Goal: Information Seeking & Learning: Stay updated

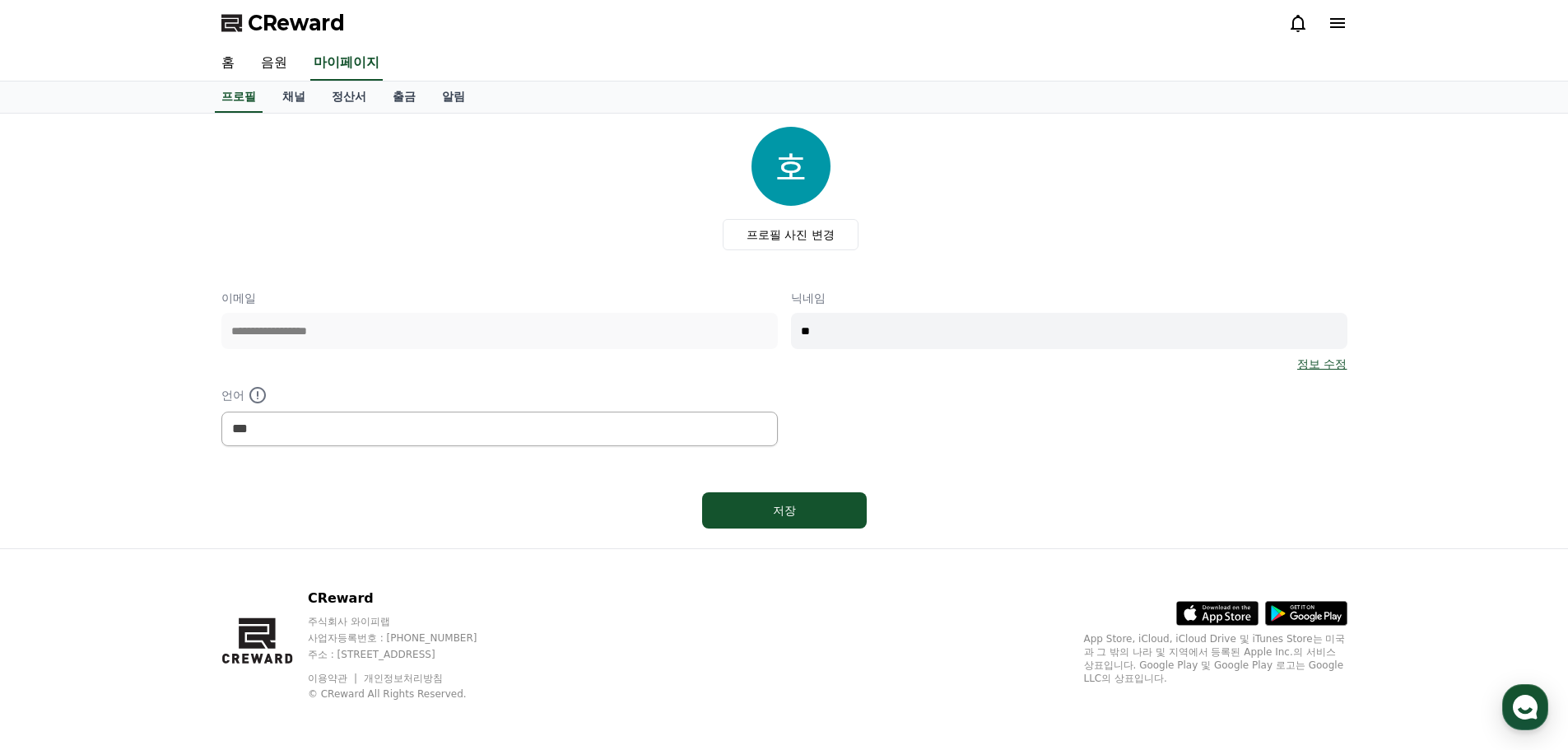
select select "**********"
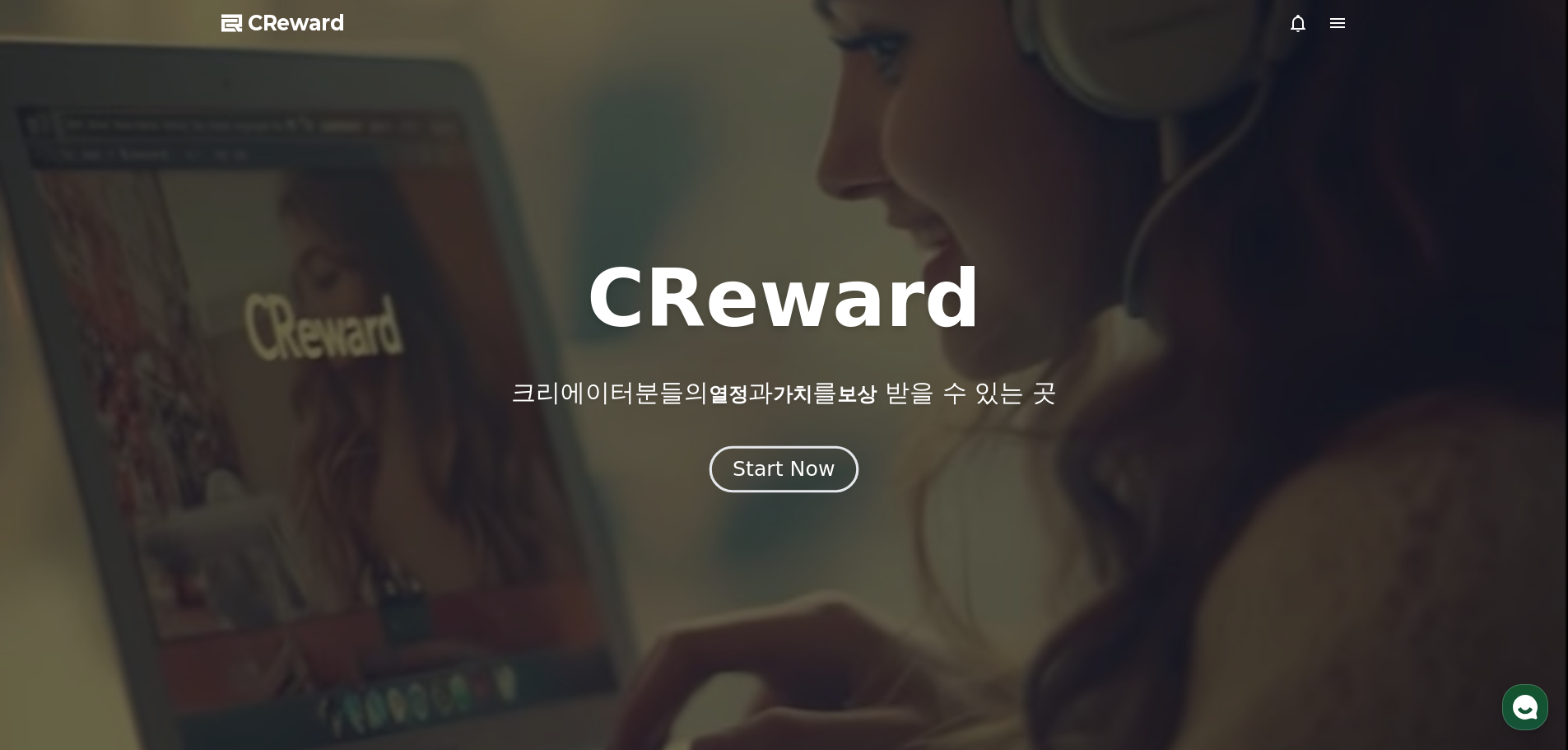
drag, startPoint x: 0, startPoint y: 0, endPoint x: 752, endPoint y: 470, distance: 886.8
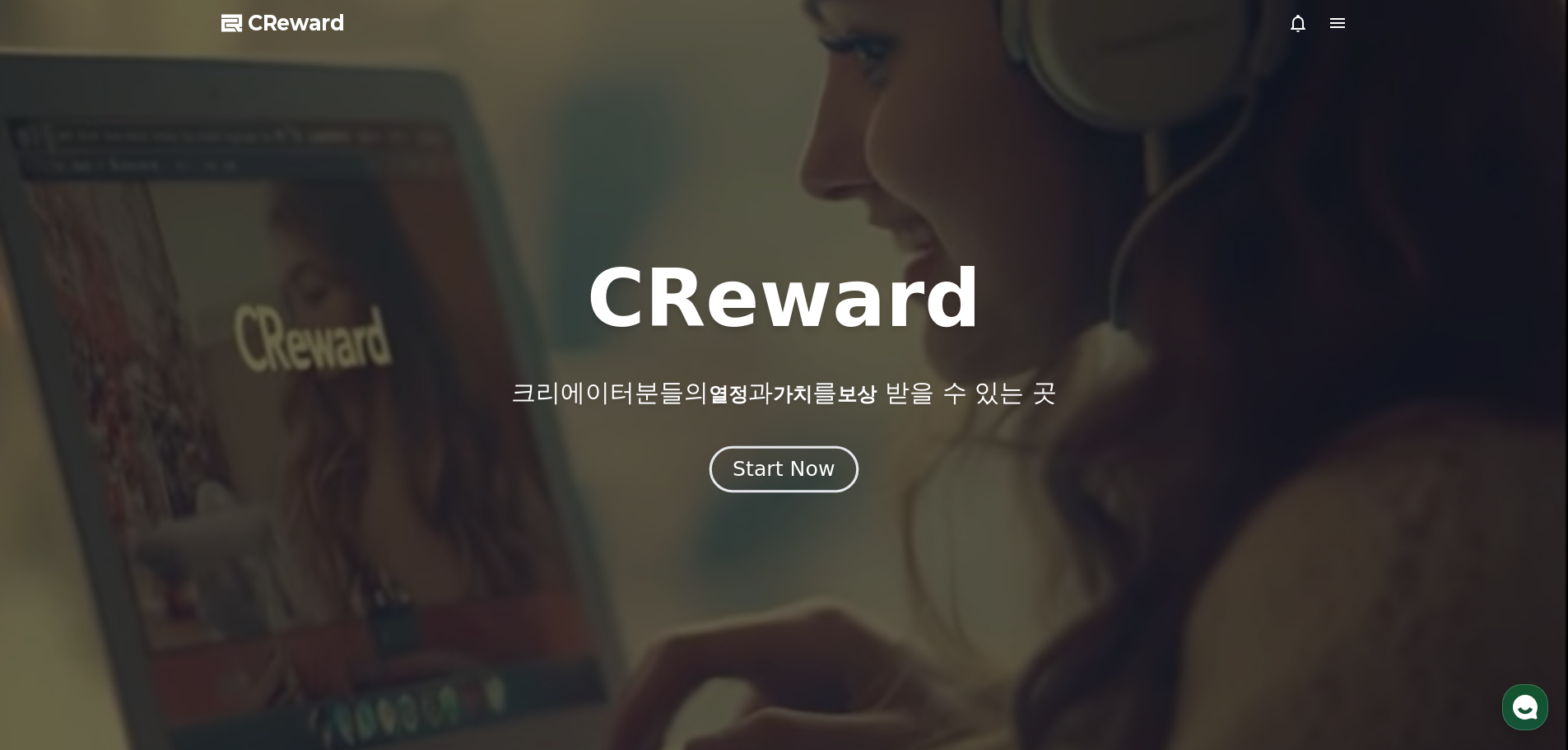
click at [752, 470] on div "Start Now" at bounding box center [784, 469] width 102 height 28
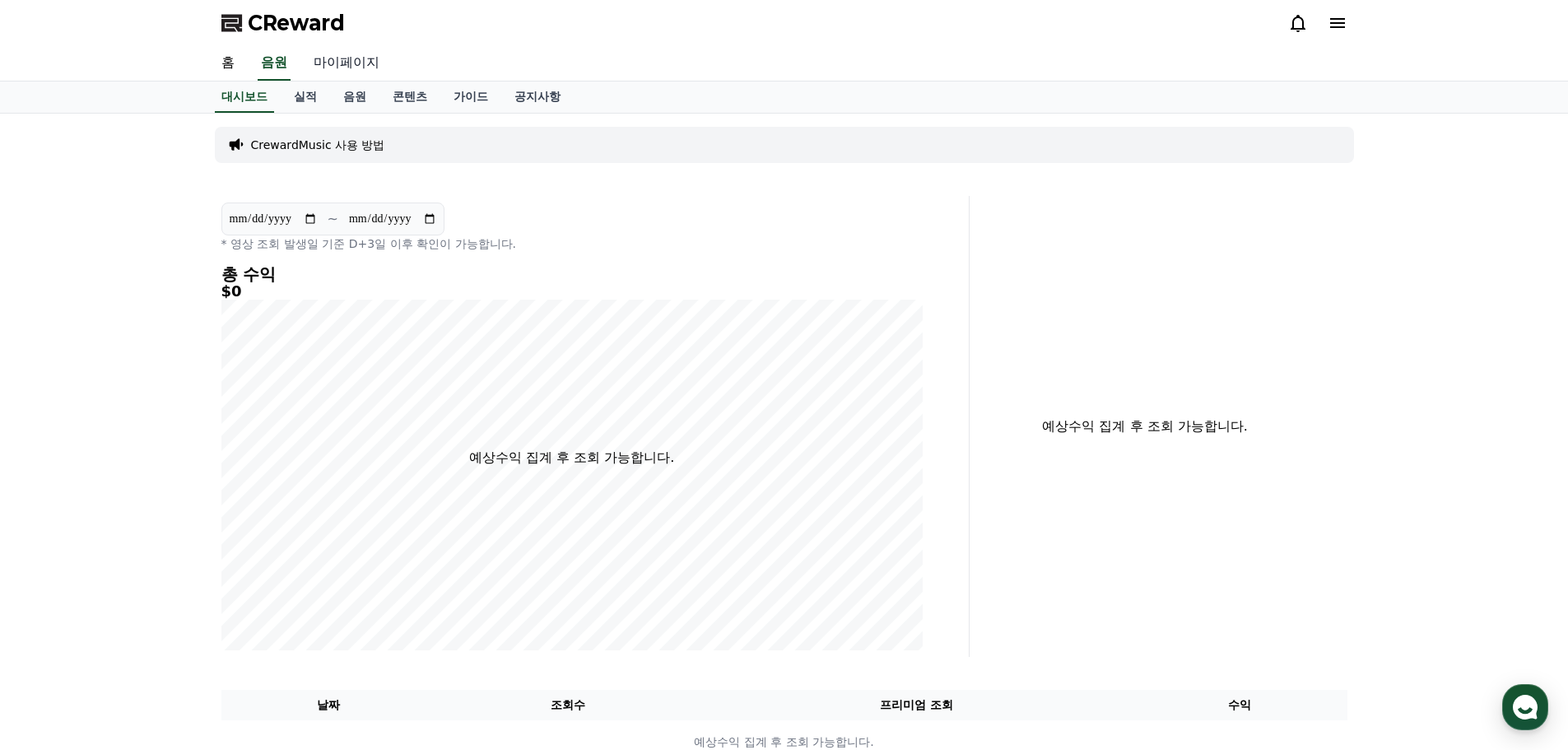
click at [350, 53] on link "마이페이지" at bounding box center [347, 63] width 92 height 34
select select "**********"
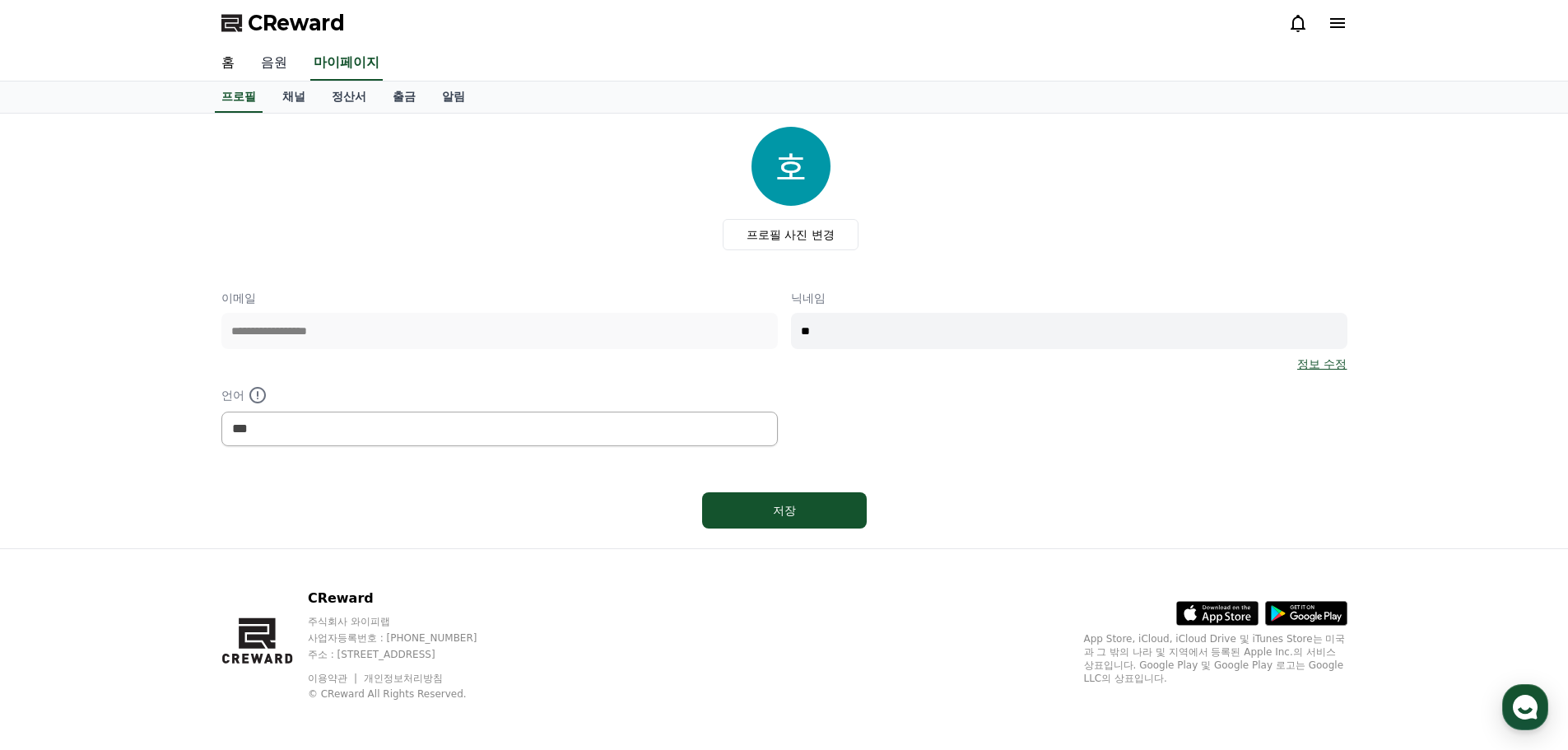
click at [298, 75] on link "음원" at bounding box center [274, 63] width 53 height 34
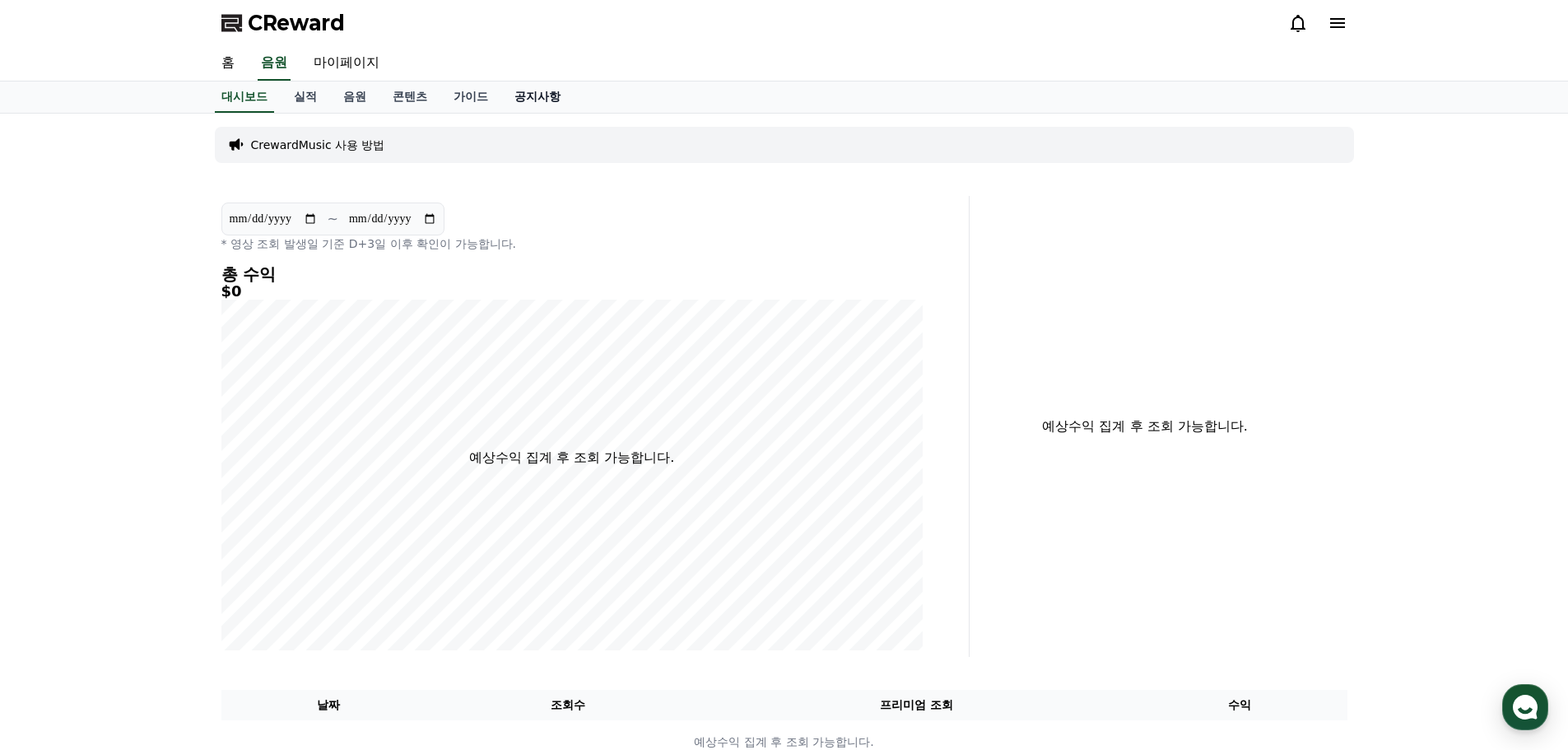
click at [520, 88] on link "공지사항" at bounding box center [537, 97] width 73 height 31
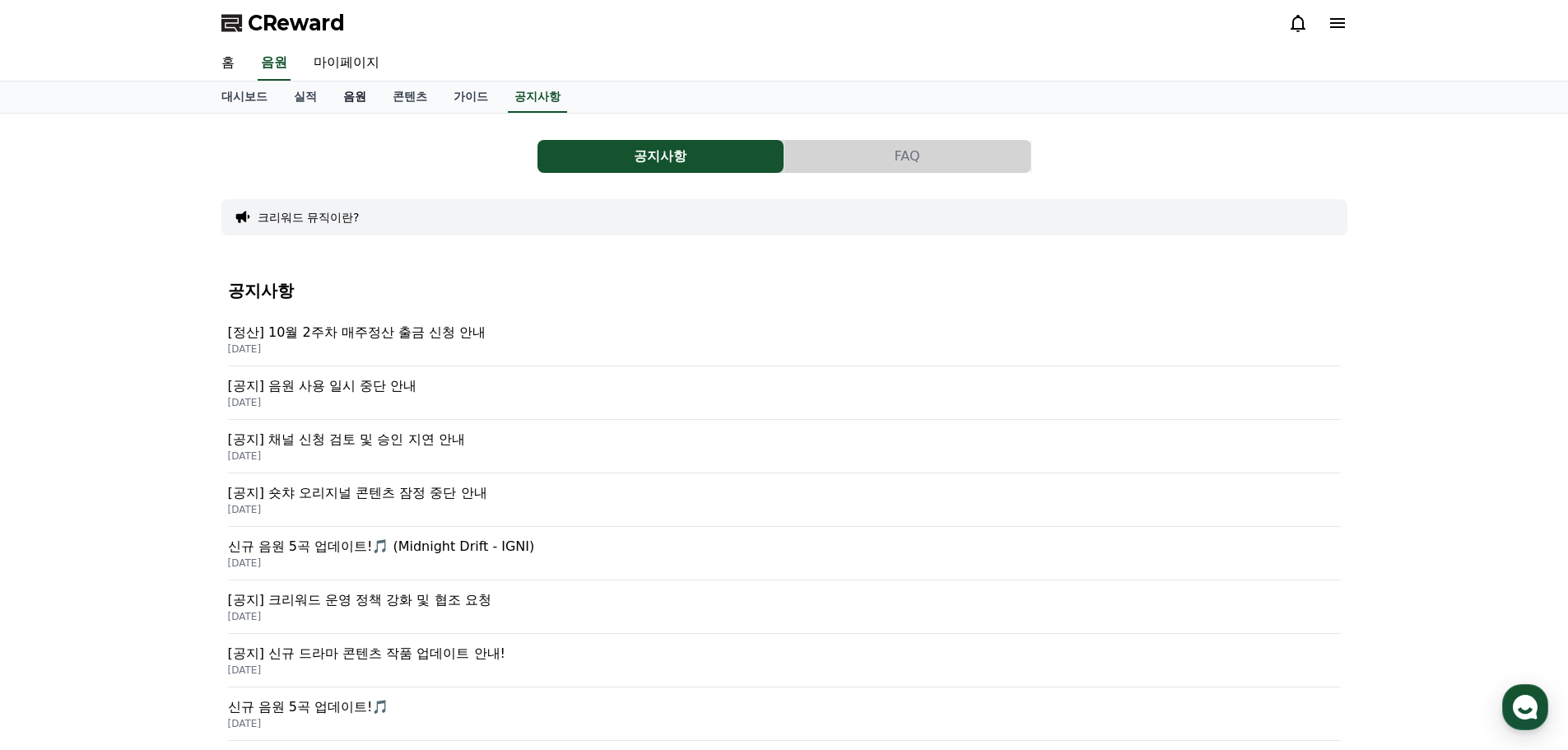
click at [375, 102] on link "음원" at bounding box center [355, 97] width 49 height 31
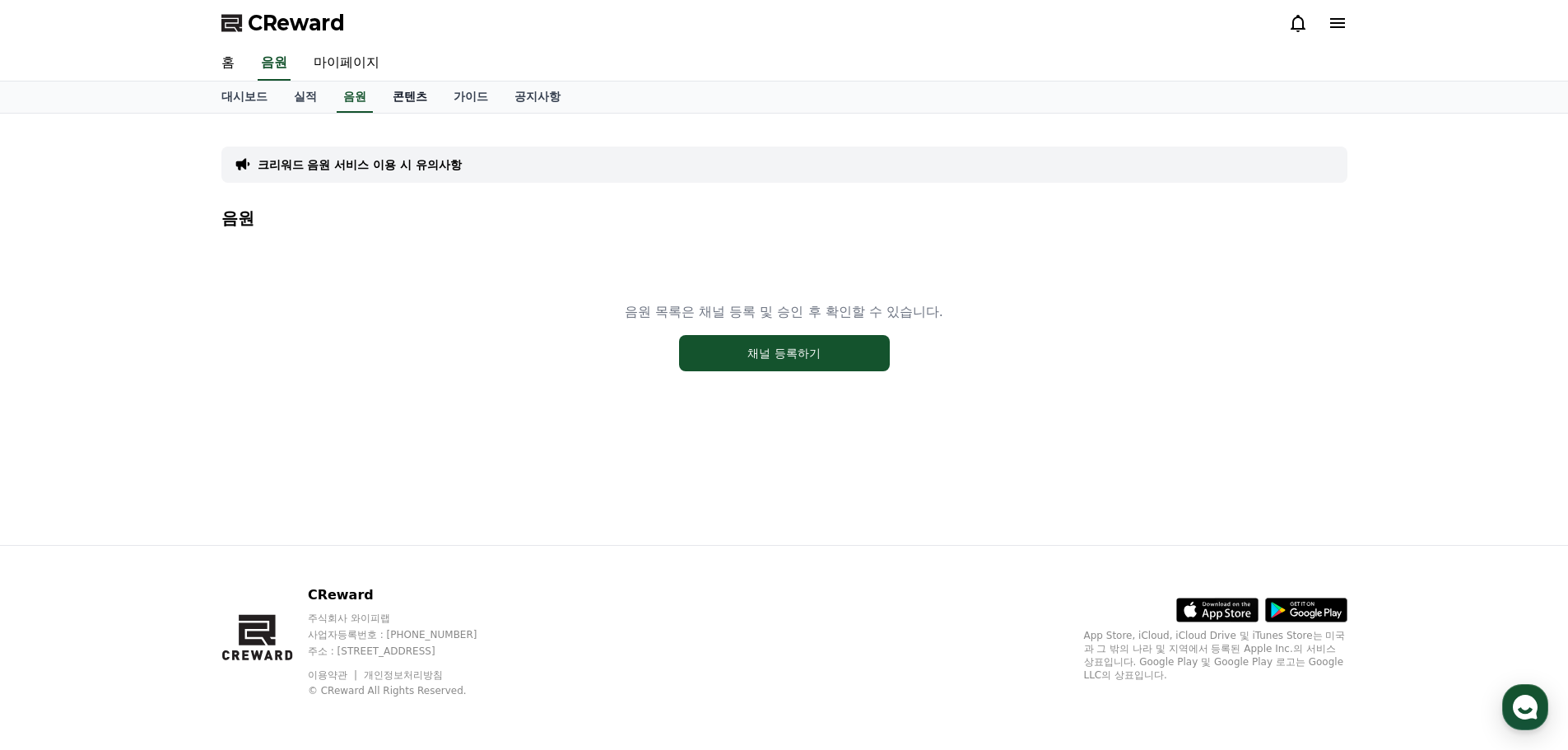
click at [424, 101] on link "콘텐츠" at bounding box center [410, 97] width 61 height 31
drag, startPoint x: 307, startPoint y: 101, endPoint x: 315, endPoint y: 96, distance: 9.4
click at [307, 100] on link "실적" at bounding box center [306, 97] width 49 height 31
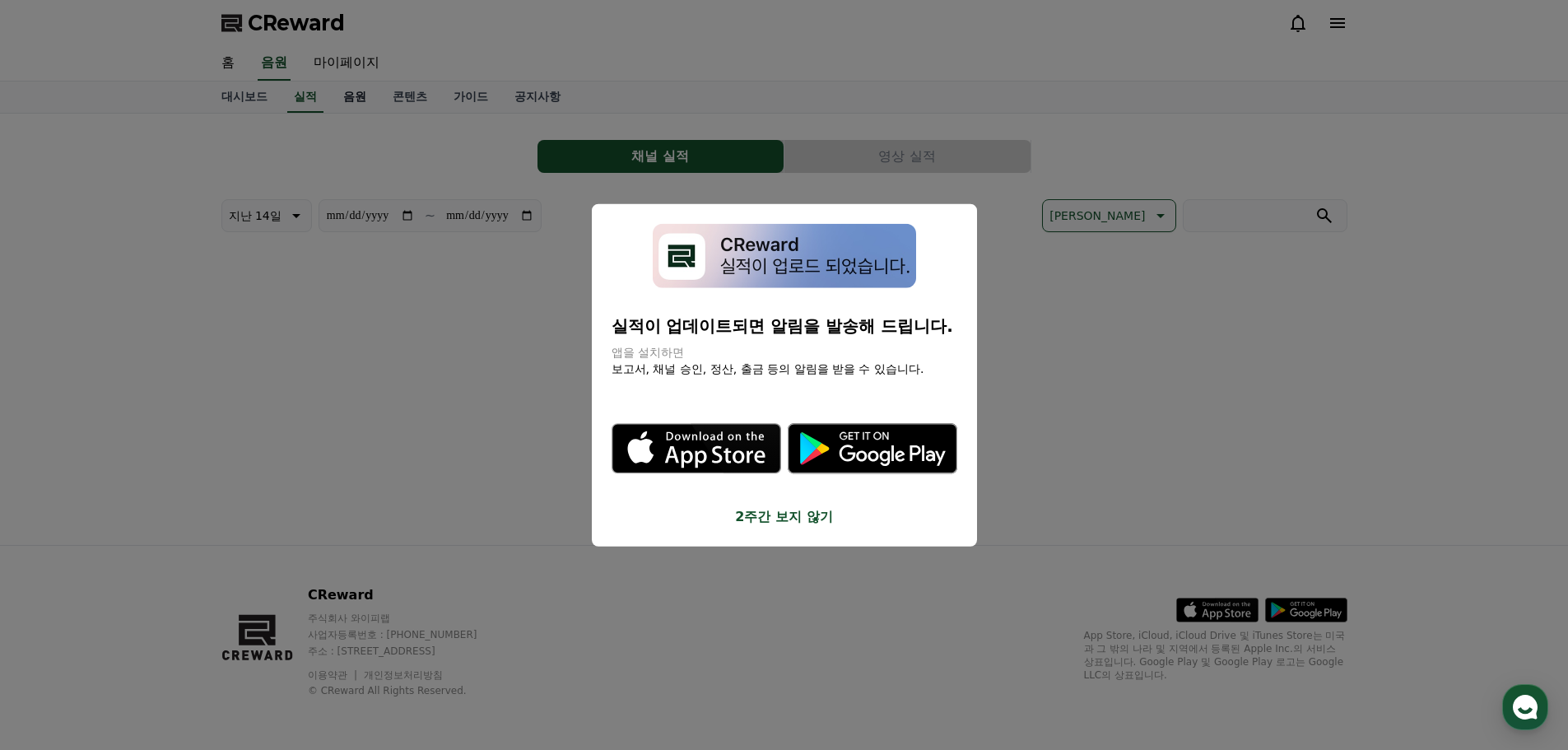
click at [350, 61] on button "close modal" at bounding box center [784, 375] width 1568 height 750
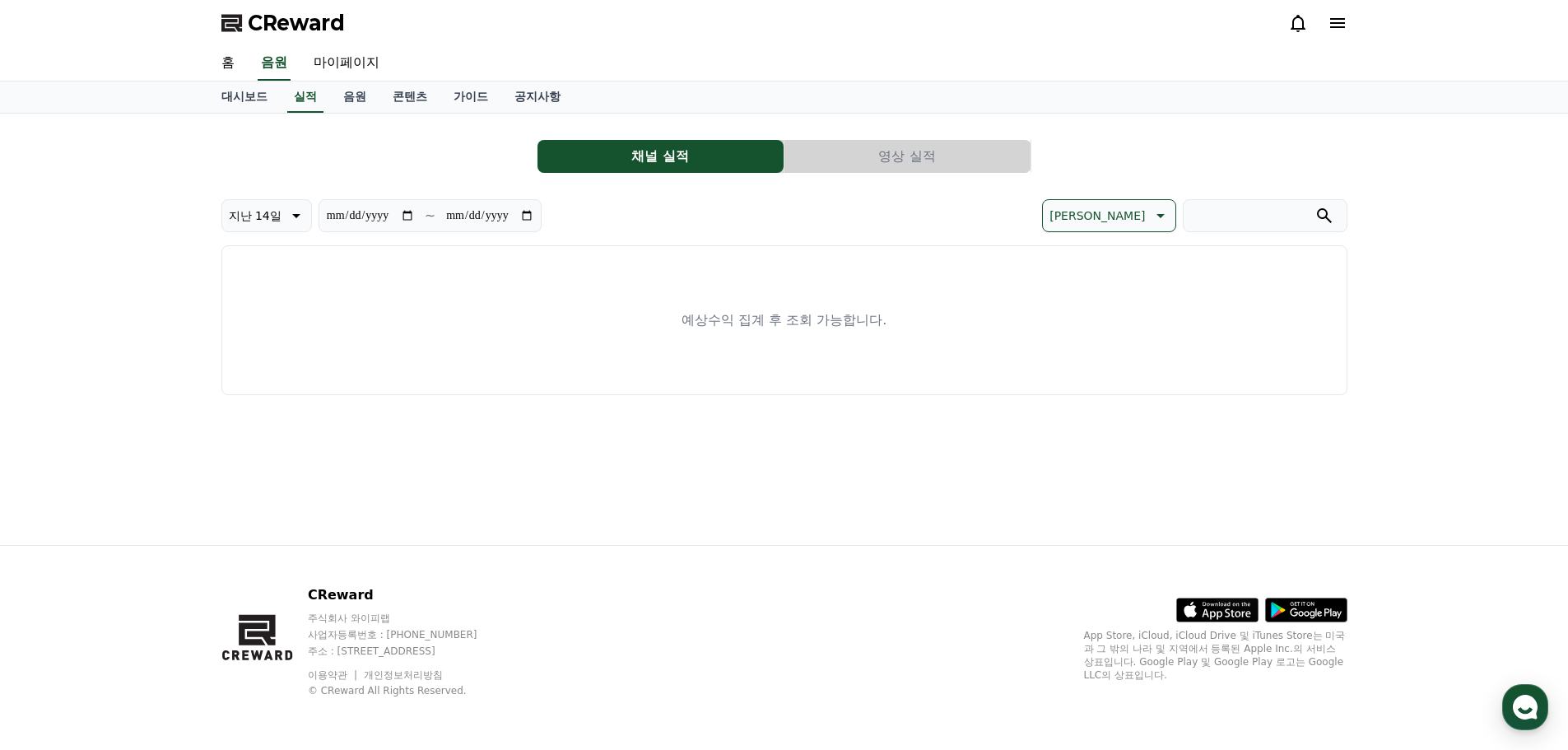
click at [840, 158] on button "영상 실적" at bounding box center [908, 156] width 247 height 33
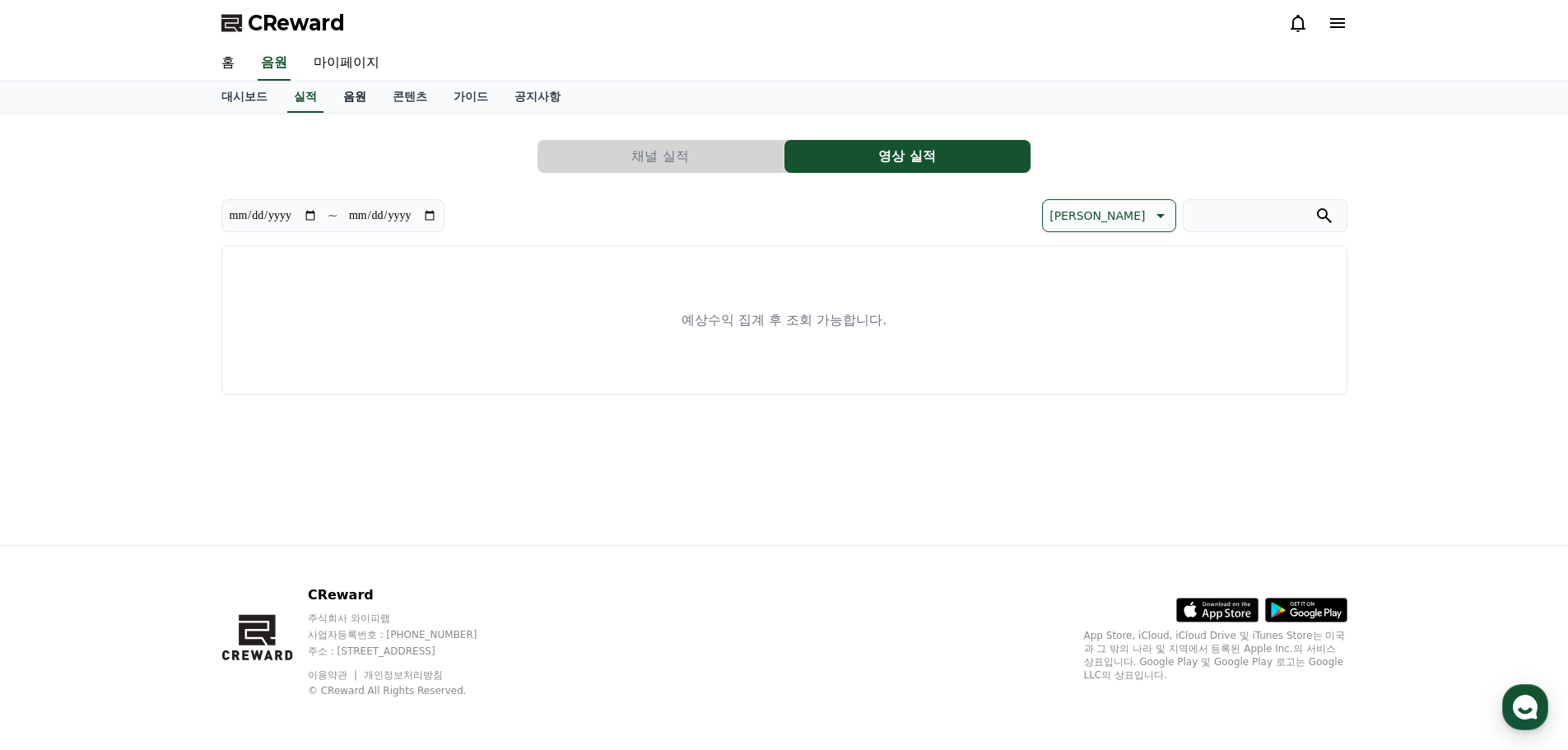
click at [364, 98] on link "음원" at bounding box center [355, 97] width 49 height 31
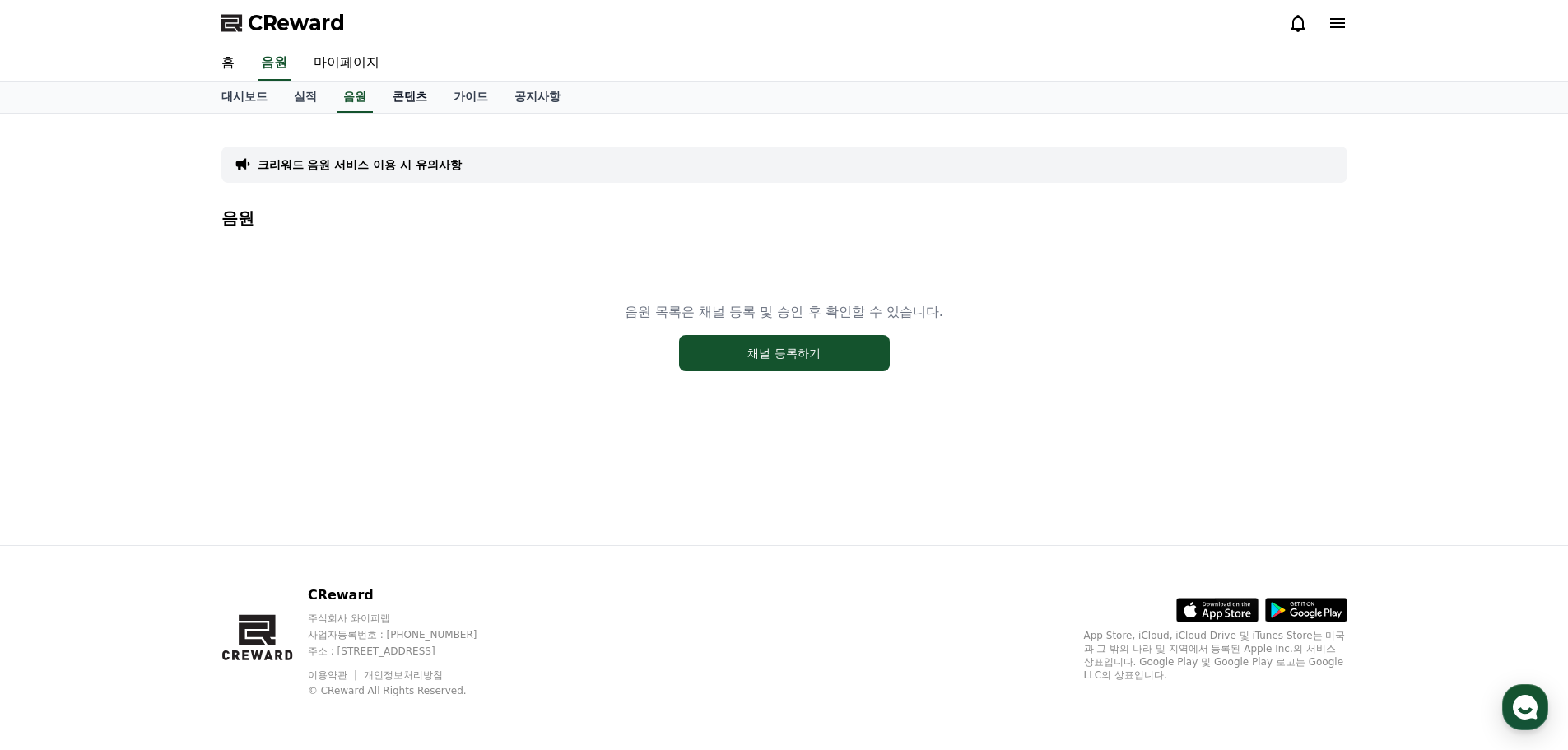
click at [420, 93] on link "콘텐츠" at bounding box center [410, 97] width 61 height 31
click at [476, 100] on link "가이드" at bounding box center [471, 97] width 61 height 31
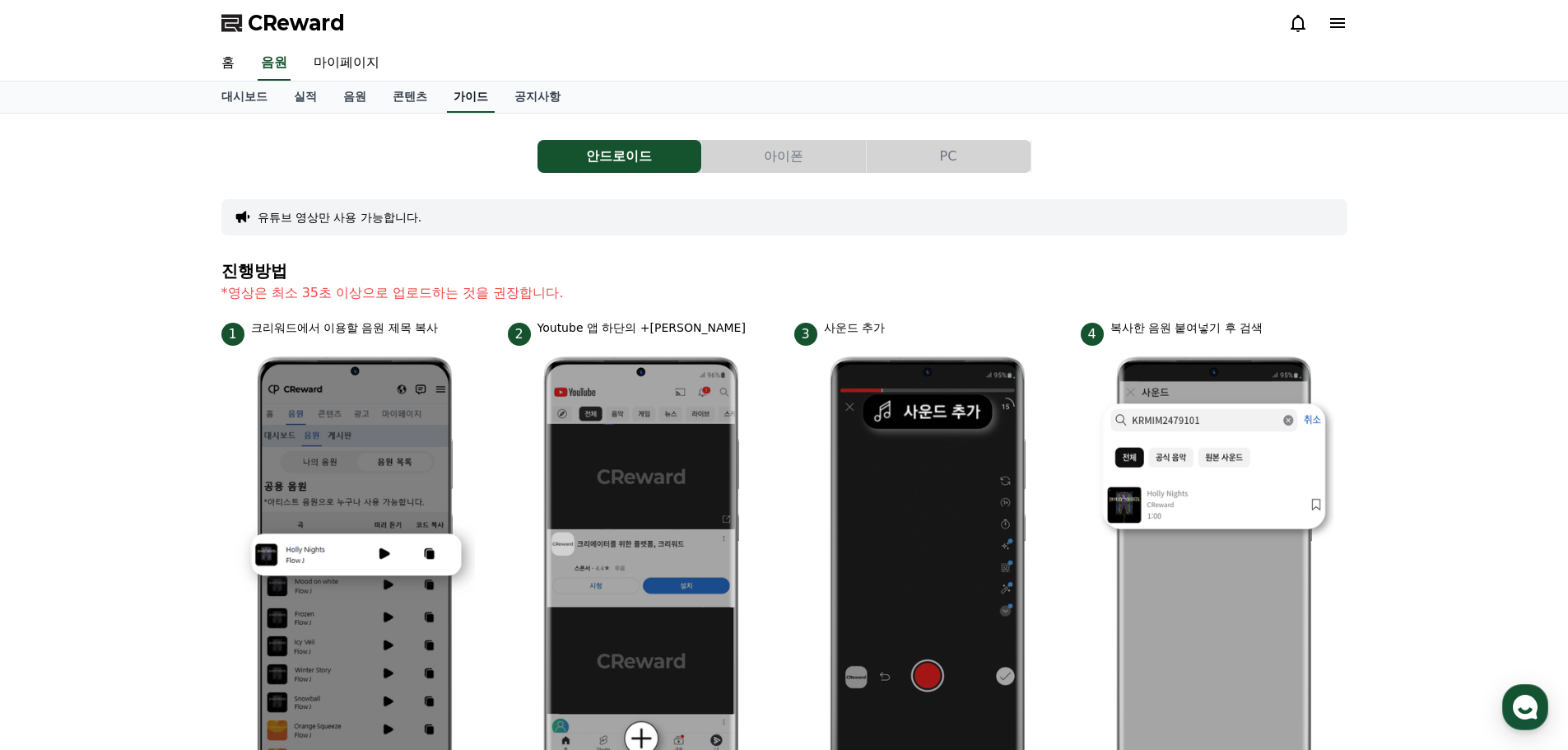
click at [449, 93] on link "가이드" at bounding box center [471, 97] width 48 height 31
click at [224, 84] on link "대시보드" at bounding box center [245, 97] width 73 height 31
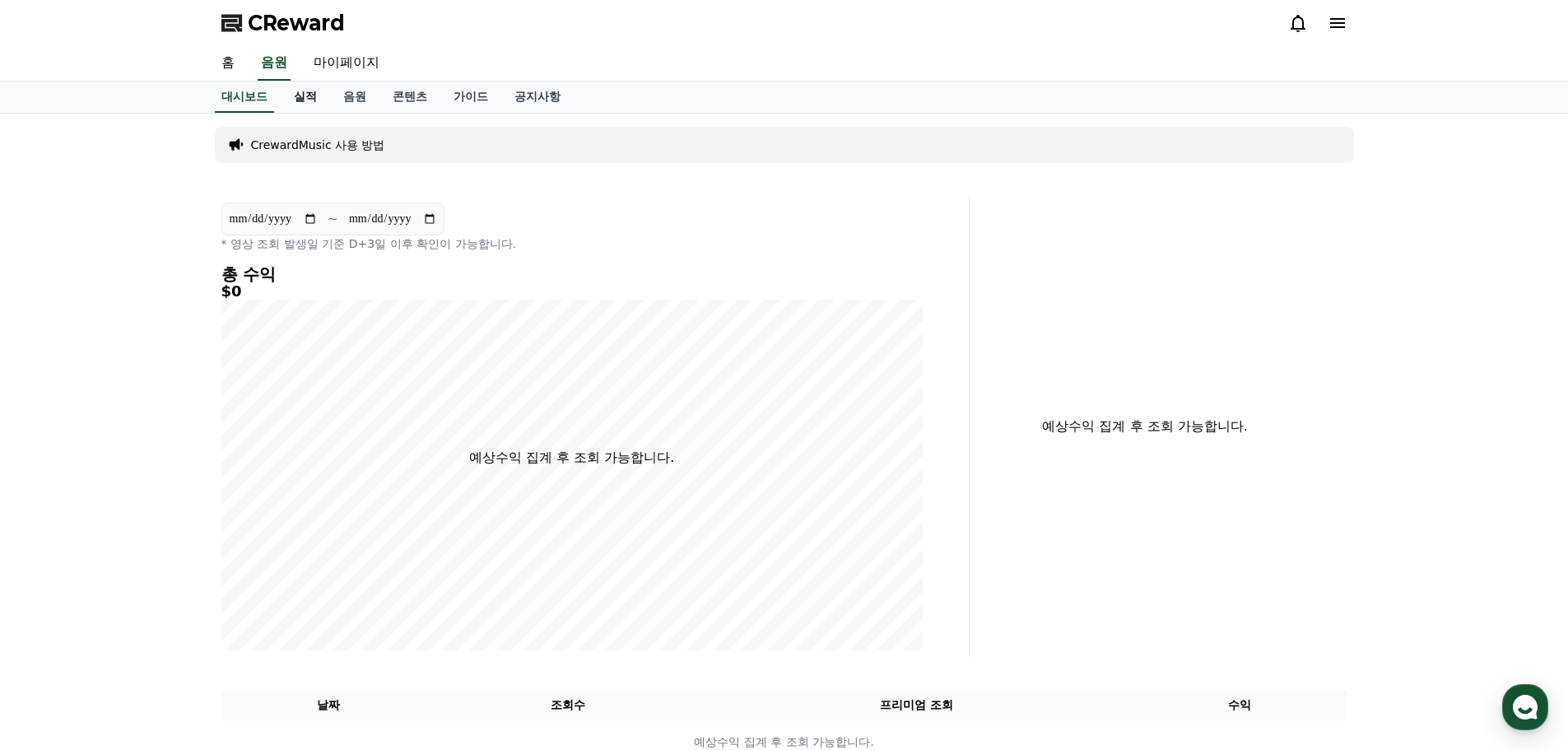
click at [312, 94] on link "실적" at bounding box center [306, 97] width 49 height 31
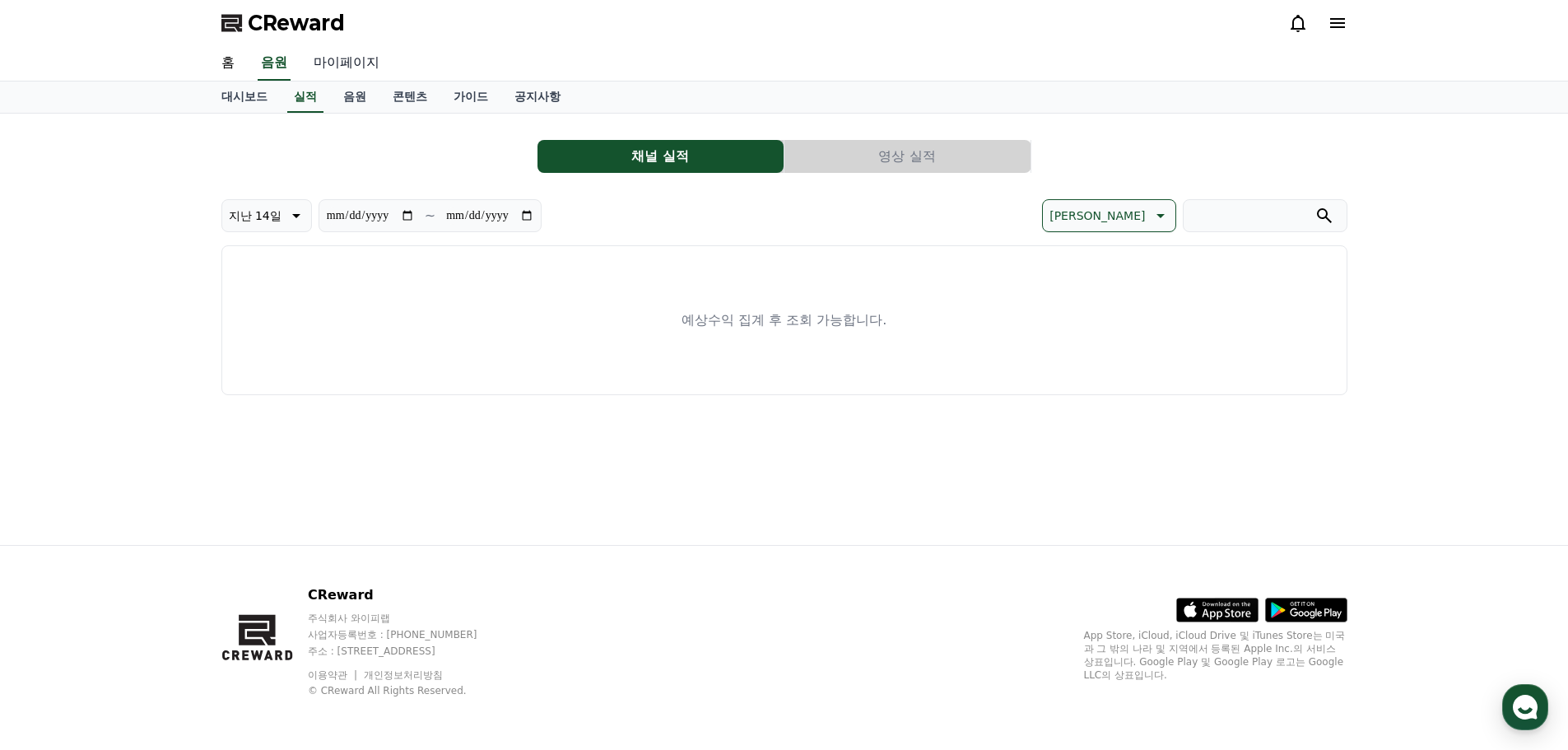
click at [357, 58] on link "마이페이지" at bounding box center [347, 63] width 92 height 34
select select "**********"
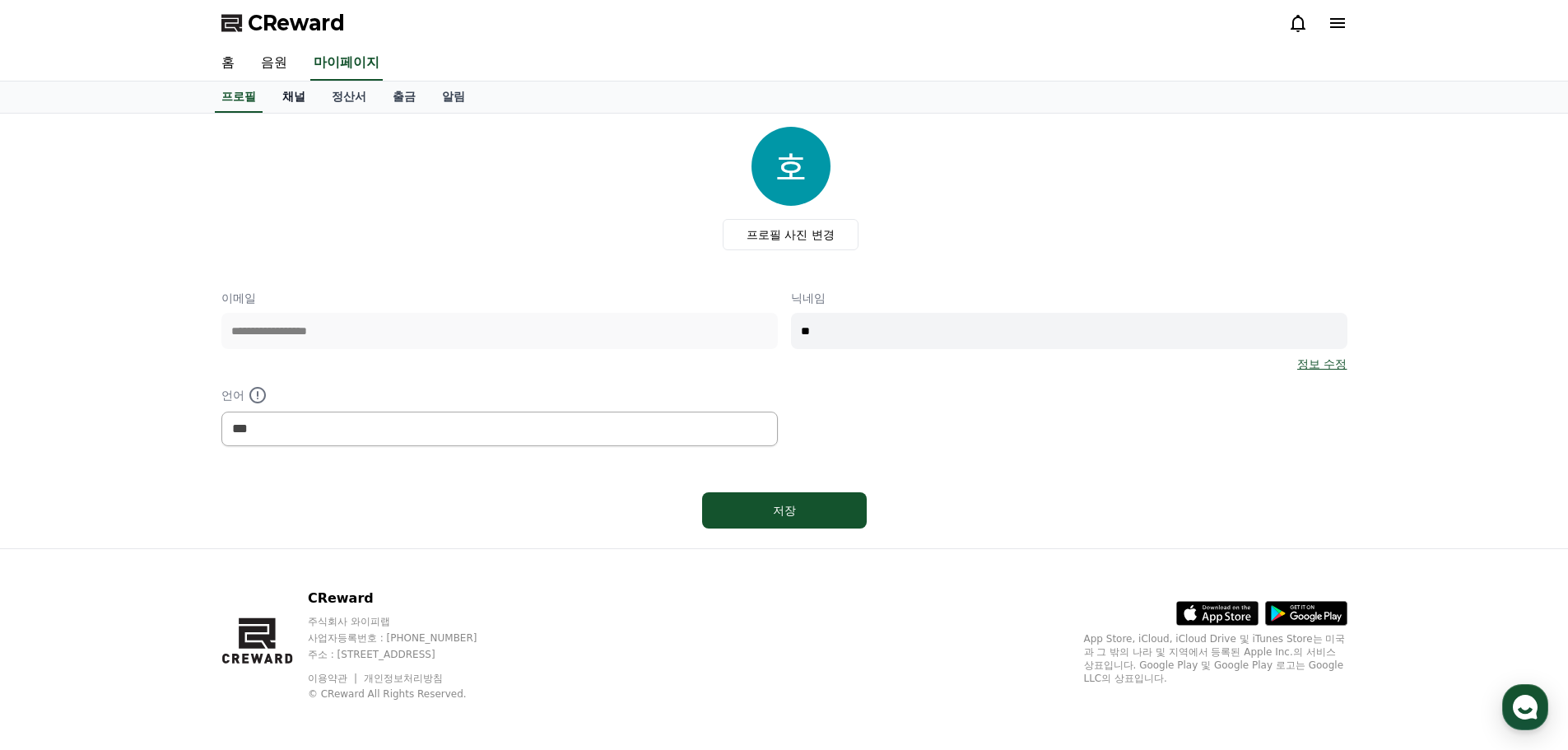
click at [299, 101] on link "채널" at bounding box center [294, 97] width 49 height 31
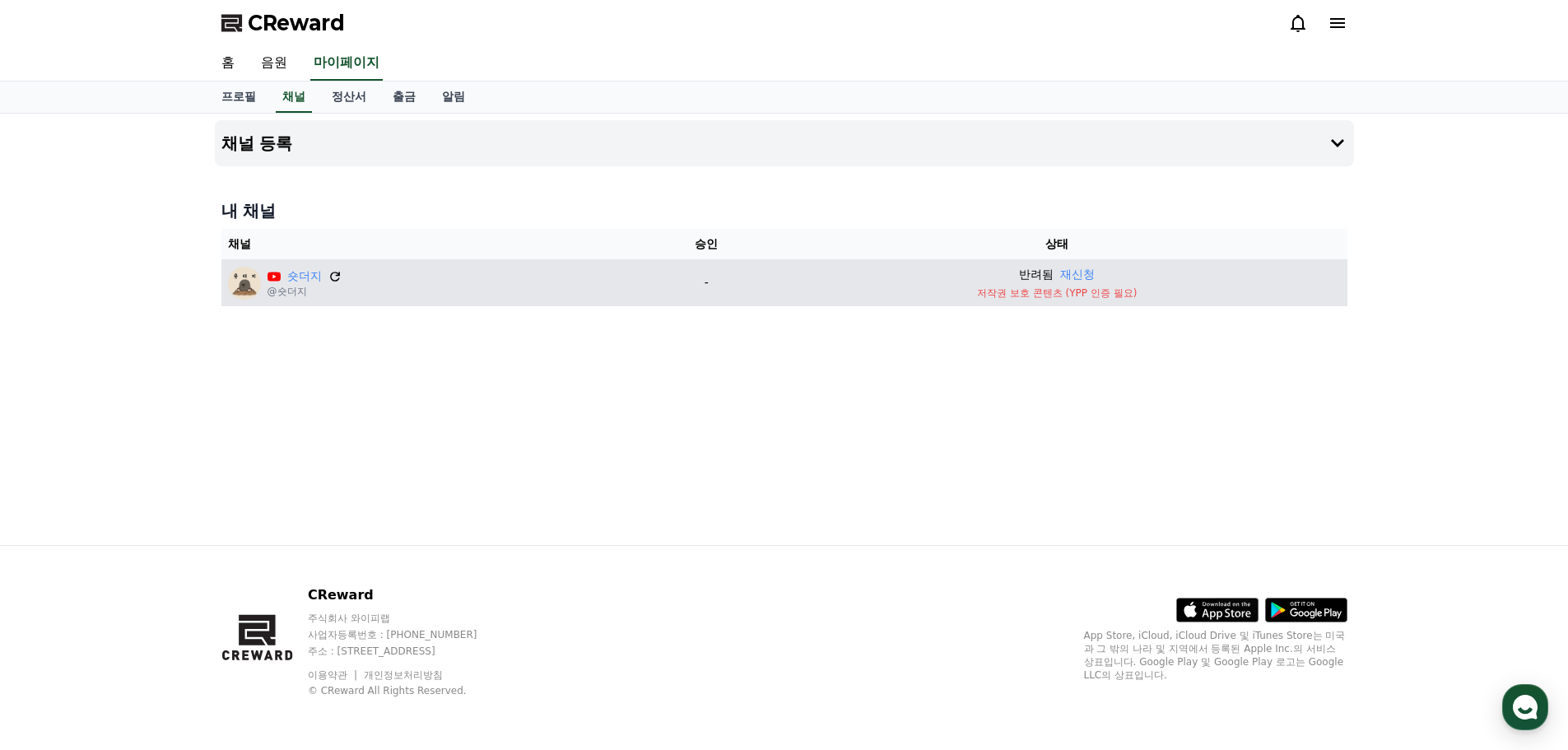
click at [335, 277] on icon at bounding box center [334, 276] width 15 height 15
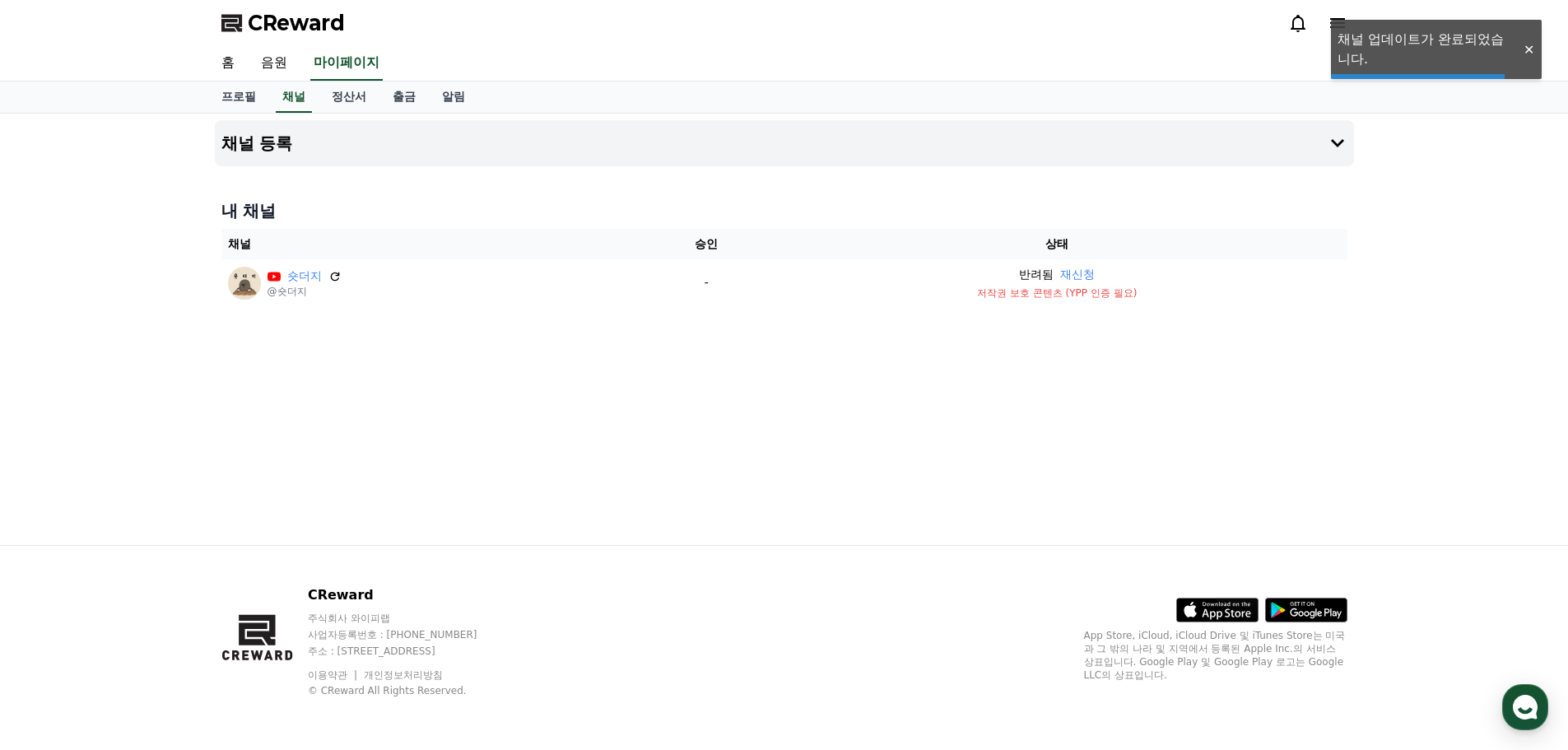
drag, startPoint x: 806, startPoint y: 260, endPoint x: 868, endPoint y: 457, distance: 206.5
click at [867, 452] on div "채널 등록 내 채널 채널 승인 상태 숏더지 @숏더지 - 반려됨 재신청 저작권 보호 콘텐츠 (YPP 인증 필요)" at bounding box center [784, 329] width 1152 height 432
click at [869, 460] on div "채널 등록 내 채널 채널 승인 상태 숏더지 @숏더지 - 반려됨 재신청 저작권 보호 콘텐츠 (YPP 인증 필요)" at bounding box center [784, 329] width 1152 height 432
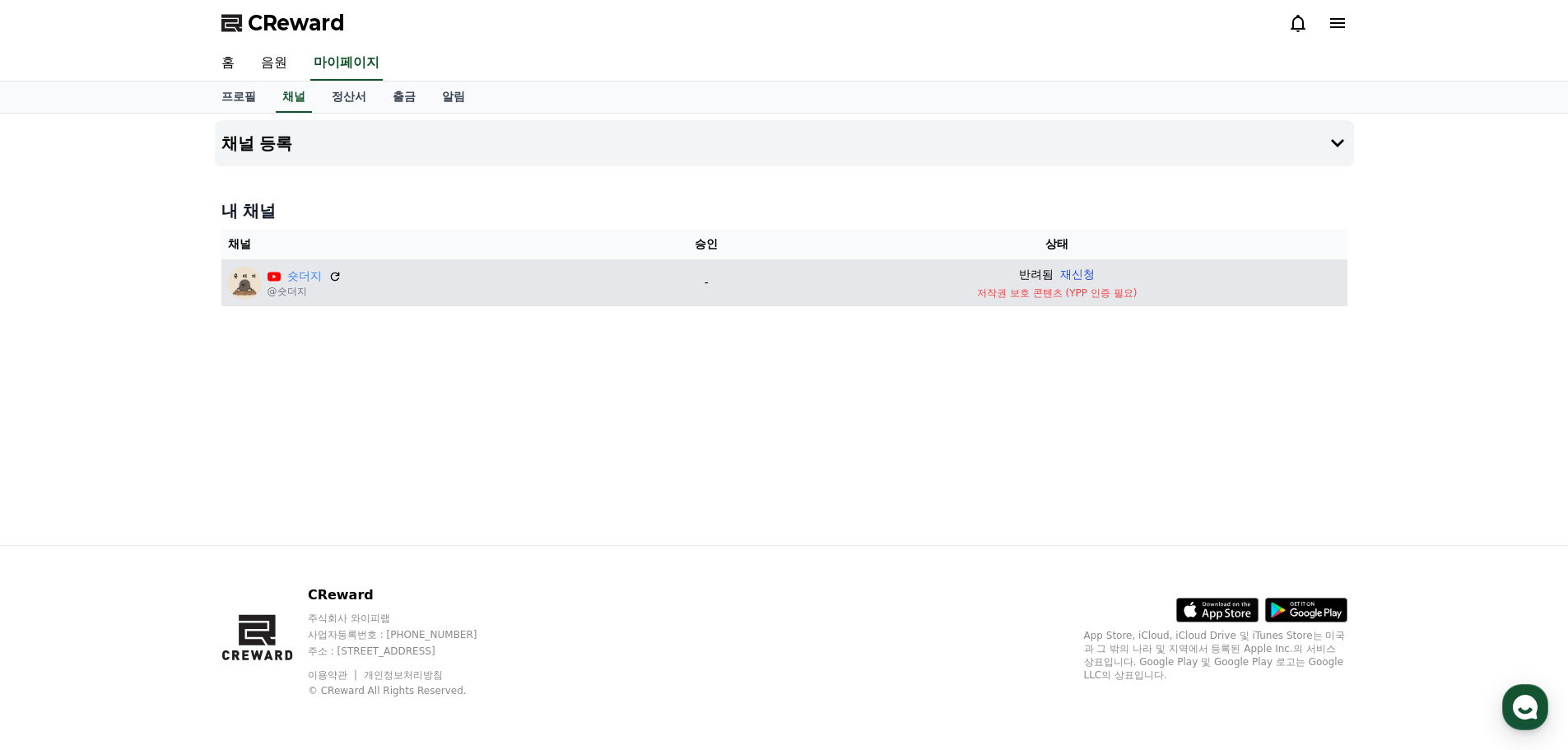
click at [1085, 269] on button "재신청" at bounding box center [1077, 275] width 34 height 18
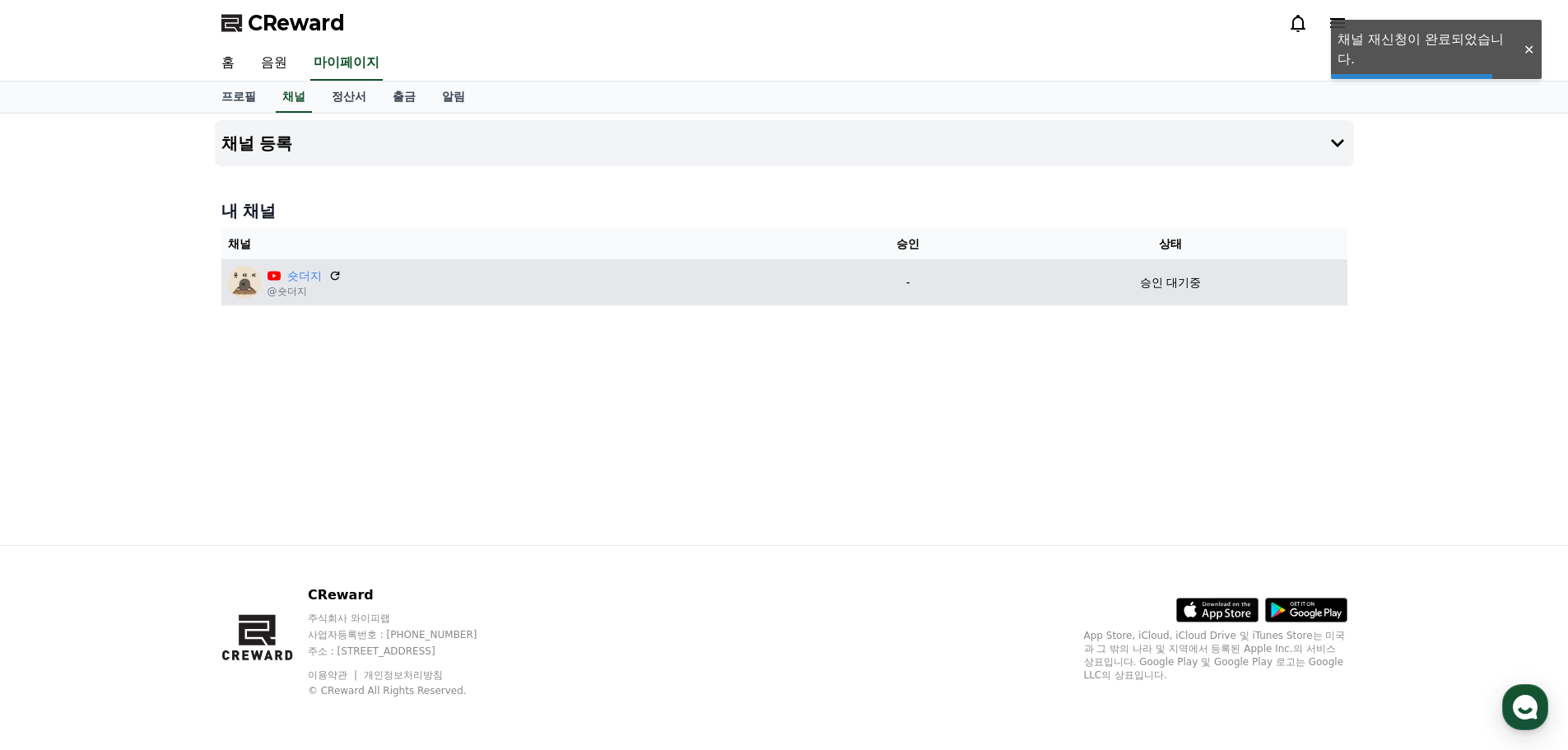
drag, startPoint x: 774, startPoint y: 140, endPoint x: 1127, endPoint y: 422, distance: 451.8
click at [1120, 420] on div "채널 등록 내 채널 채널 승인 상태 숏더지 @숏더지 - 승인 대기중" at bounding box center [784, 329] width 1152 height 432
drag, startPoint x: 1127, startPoint y: 422, endPoint x: 484, endPoint y: 144, distance: 700.5
click at [667, 249] on div "채널 등록 내 채널 채널 승인 상태 숏더지 @숏더지 - 승인 대기중" at bounding box center [784, 329] width 1152 height 432
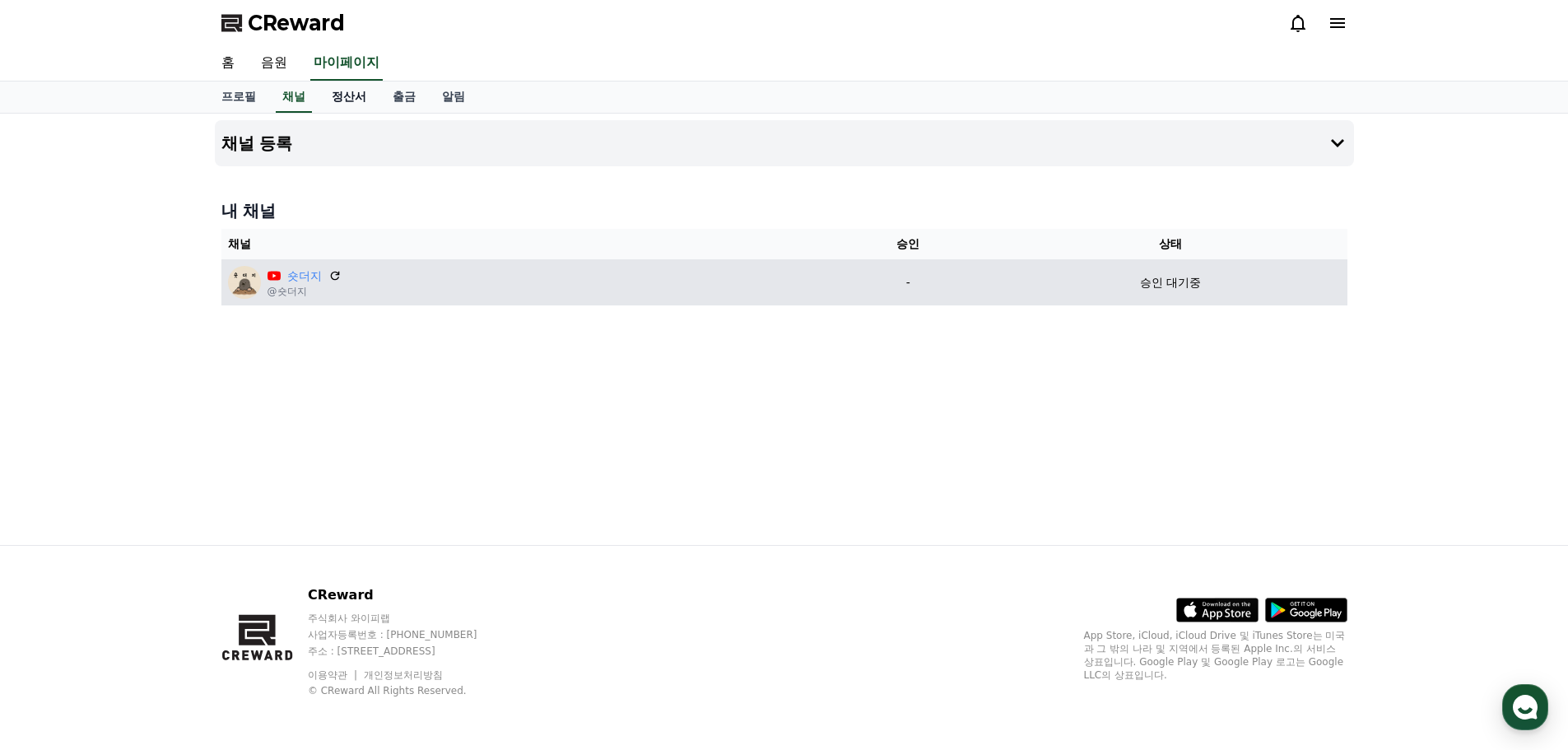
click at [333, 93] on link "정산서" at bounding box center [349, 97] width 61 height 31
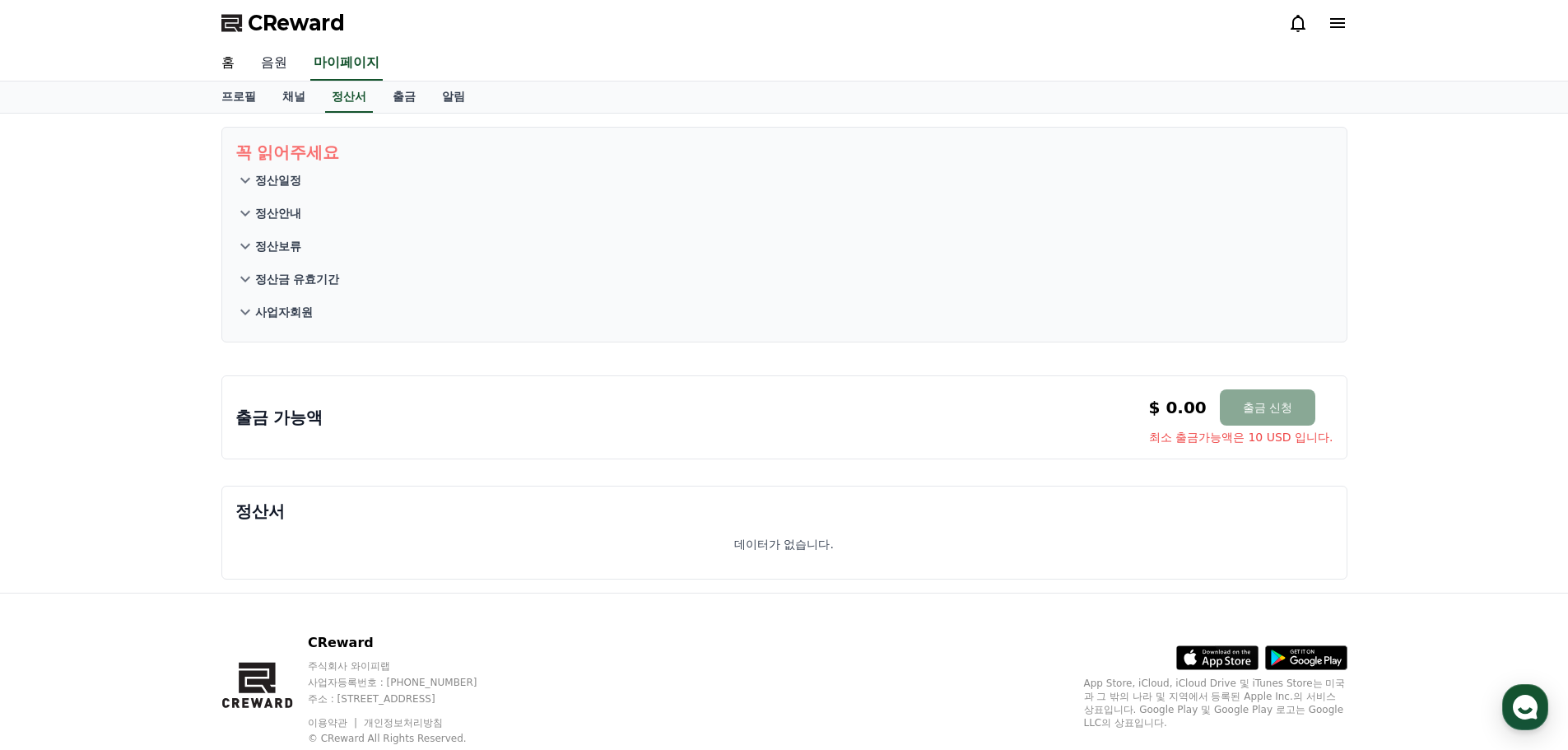
click at [288, 60] on link "음원" at bounding box center [274, 63] width 53 height 34
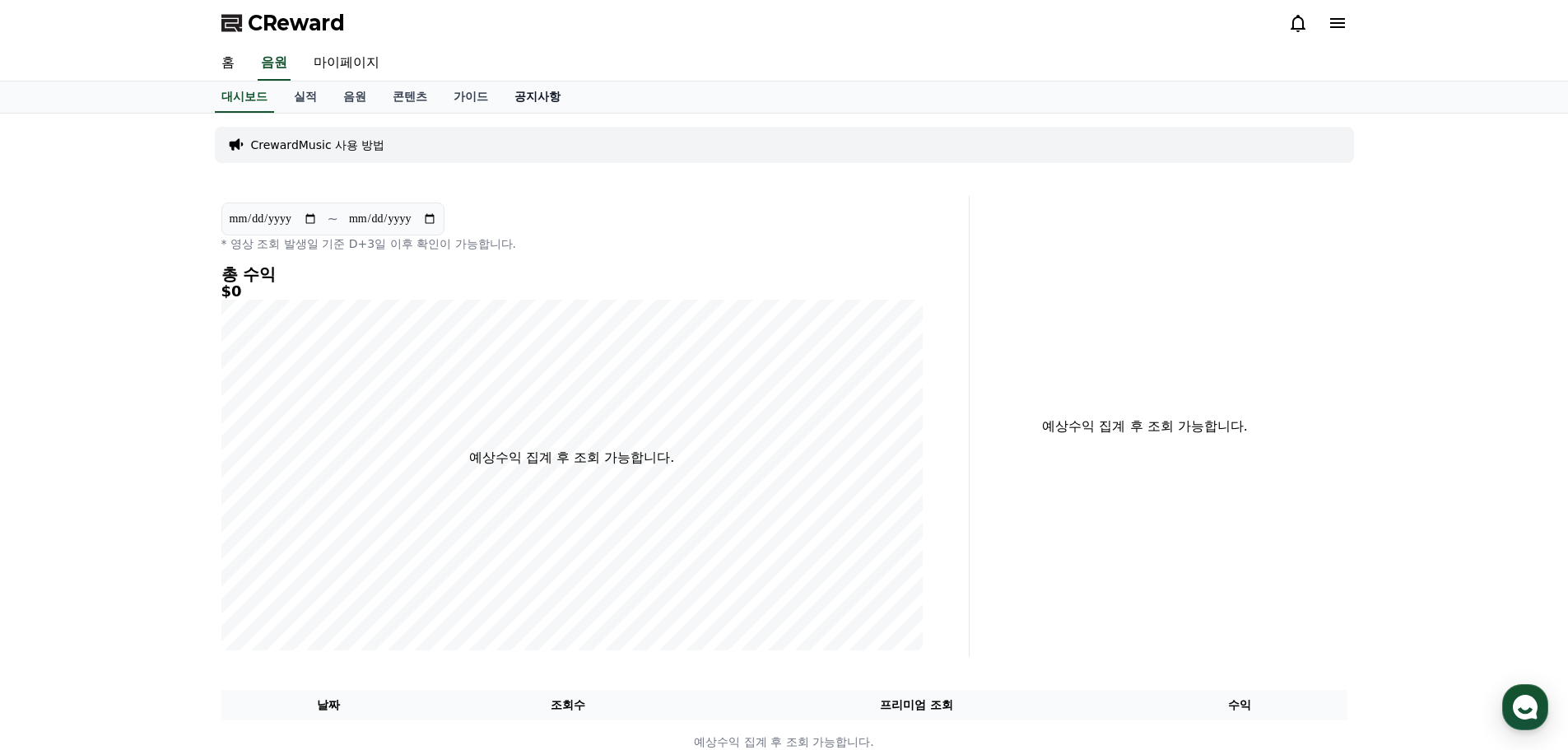
click at [539, 88] on link "공지사항" at bounding box center [537, 97] width 73 height 31
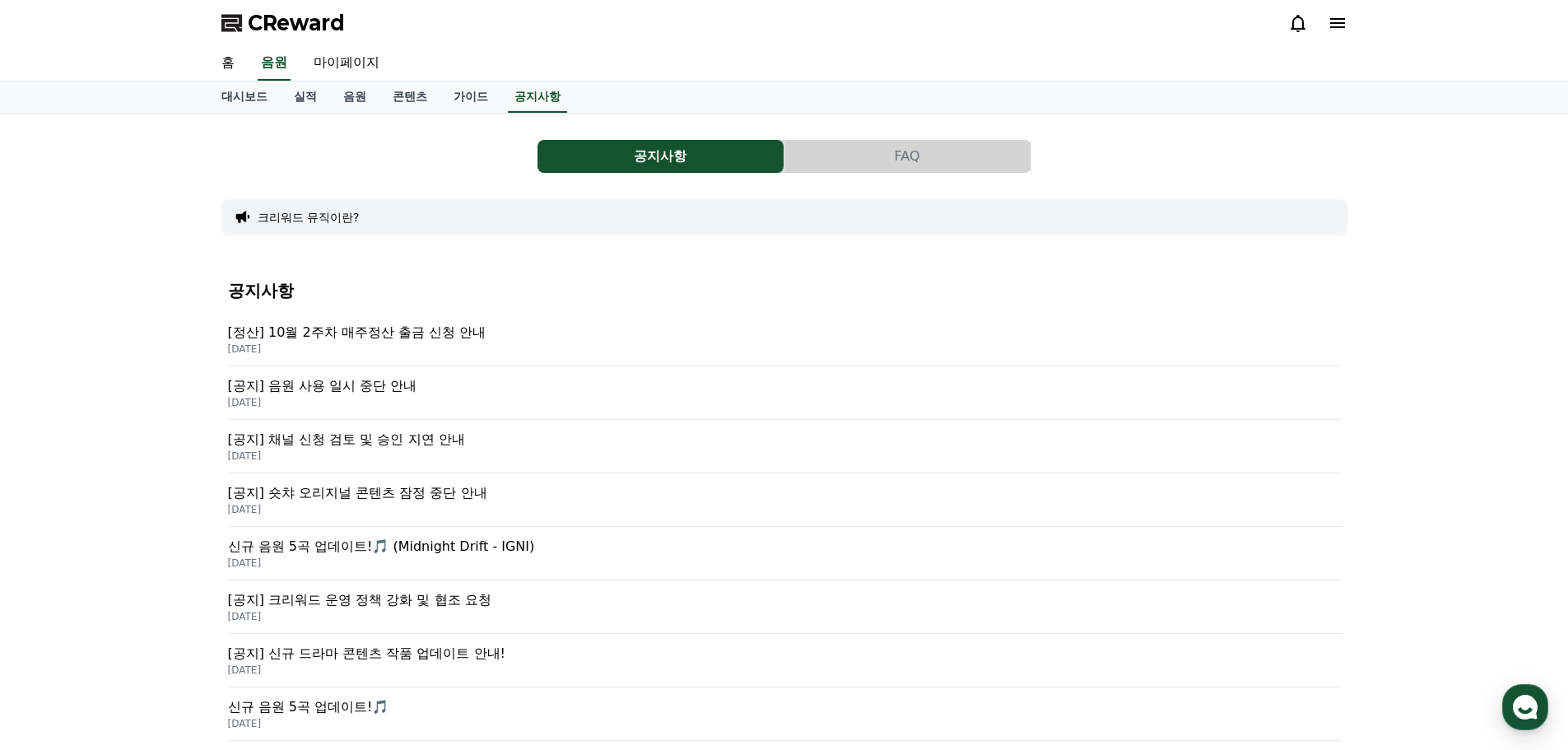
click at [451, 452] on p "[DATE]" at bounding box center [784, 456] width 1113 height 13
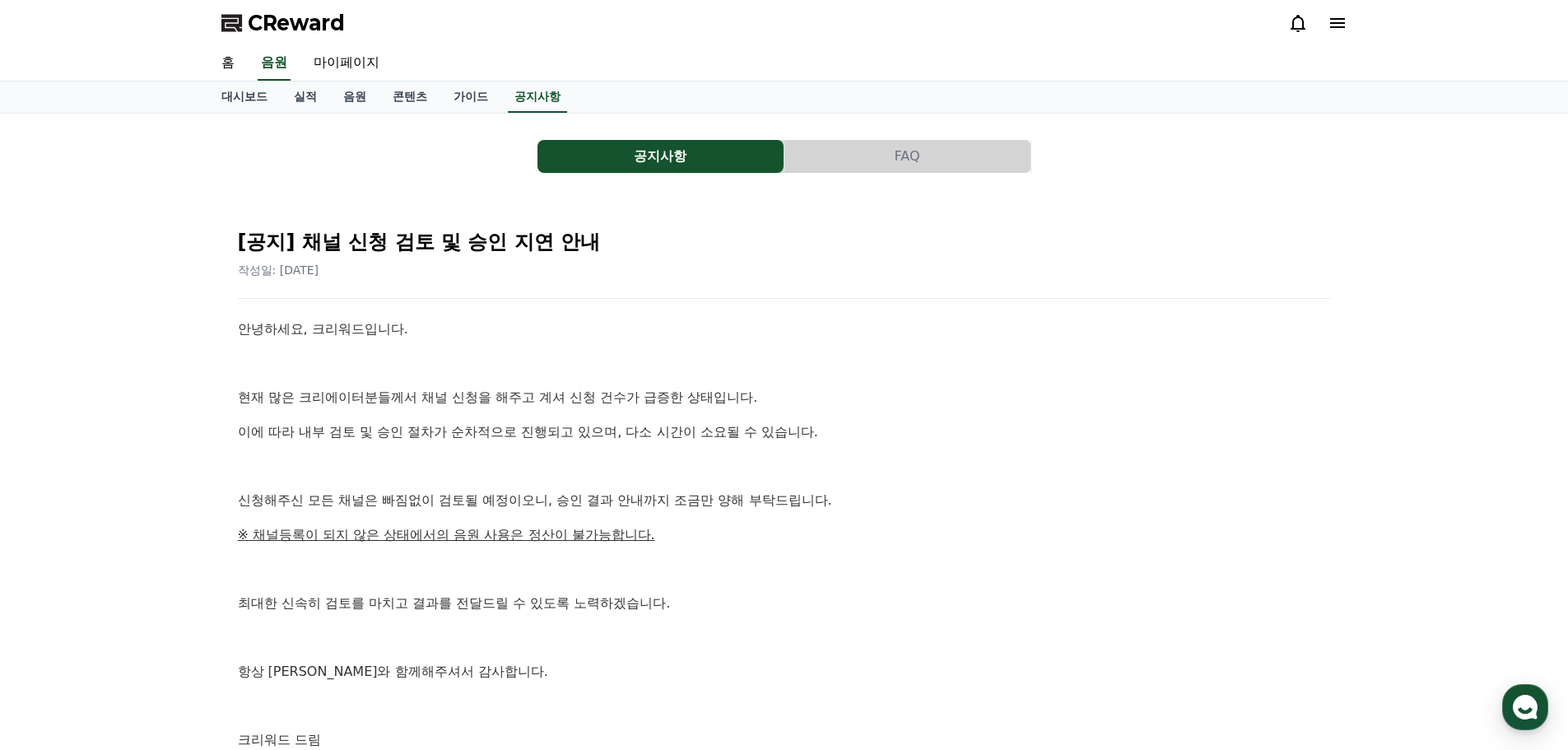
scroll to position [83, 0]
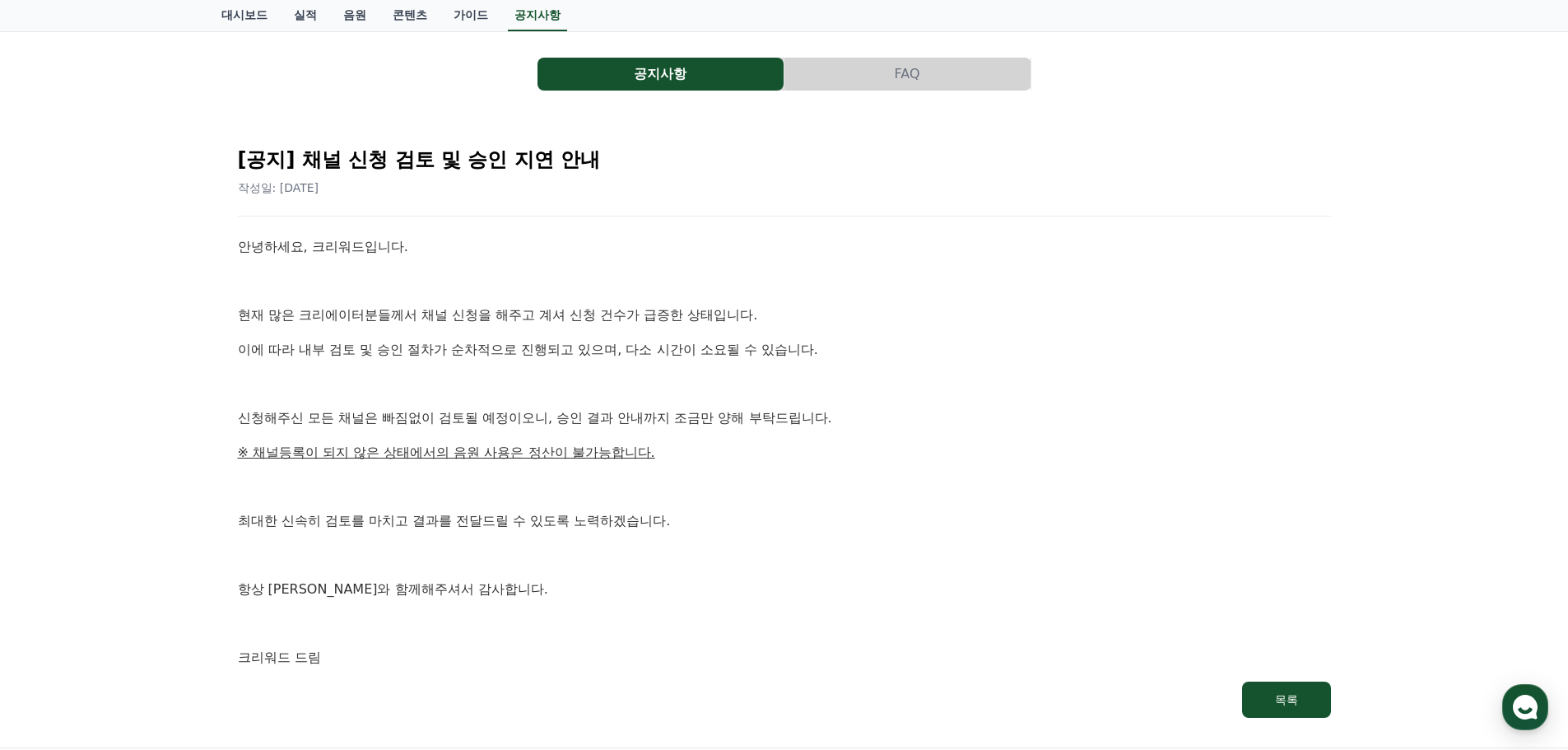
drag, startPoint x: 478, startPoint y: 484, endPoint x: 511, endPoint y: 542, distance: 66.7
click at [511, 542] on div "안녕하세요, 크리워드입니다. 현재 많은 크리에이터분들께서 채널 신청을 해주고 계셔 신청 건수가 급증한 상태입니다. 이에 따라 내부 검토 및 승…" at bounding box center [784, 452] width 1093 height 433
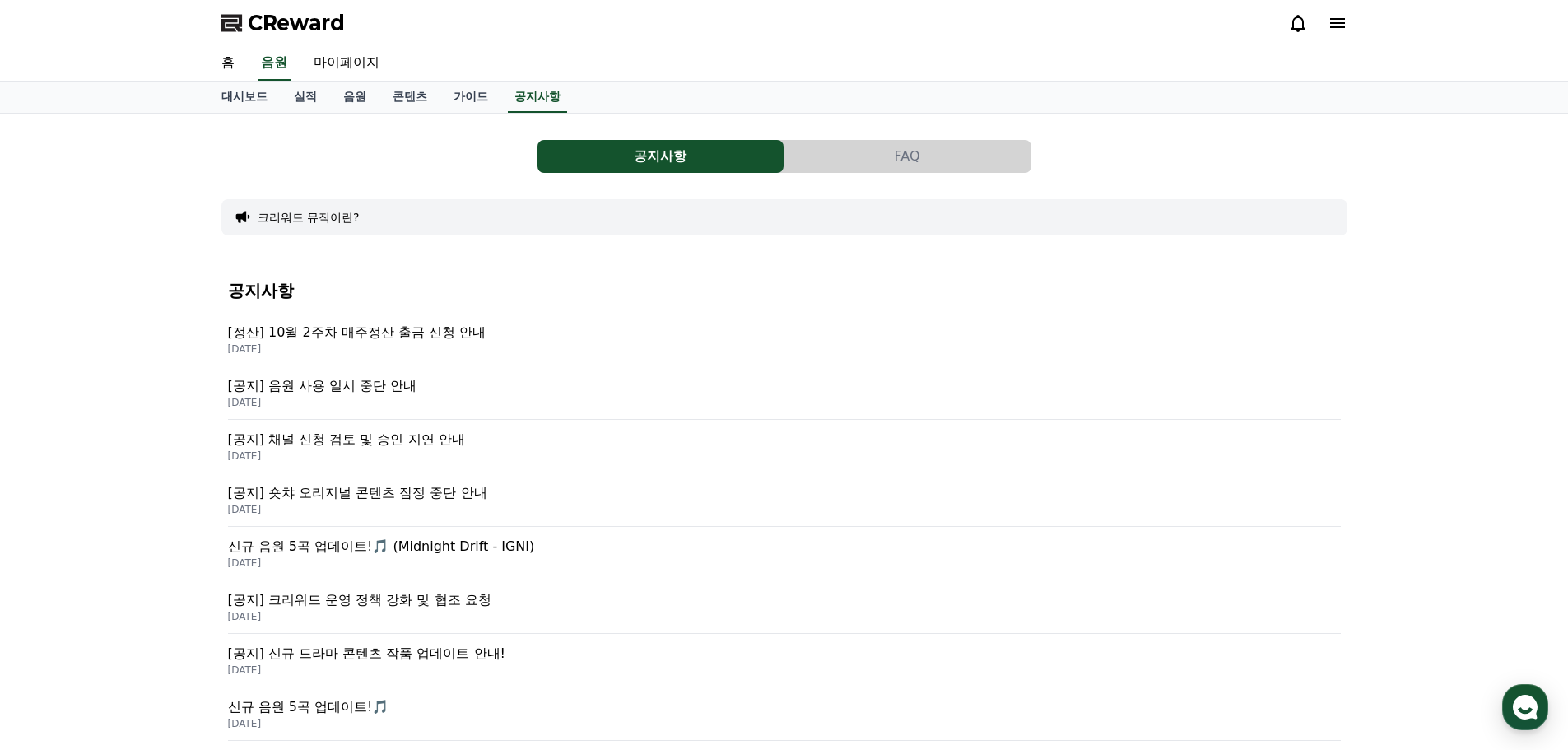
click at [408, 515] on p "[DATE]" at bounding box center [784, 509] width 1113 height 13
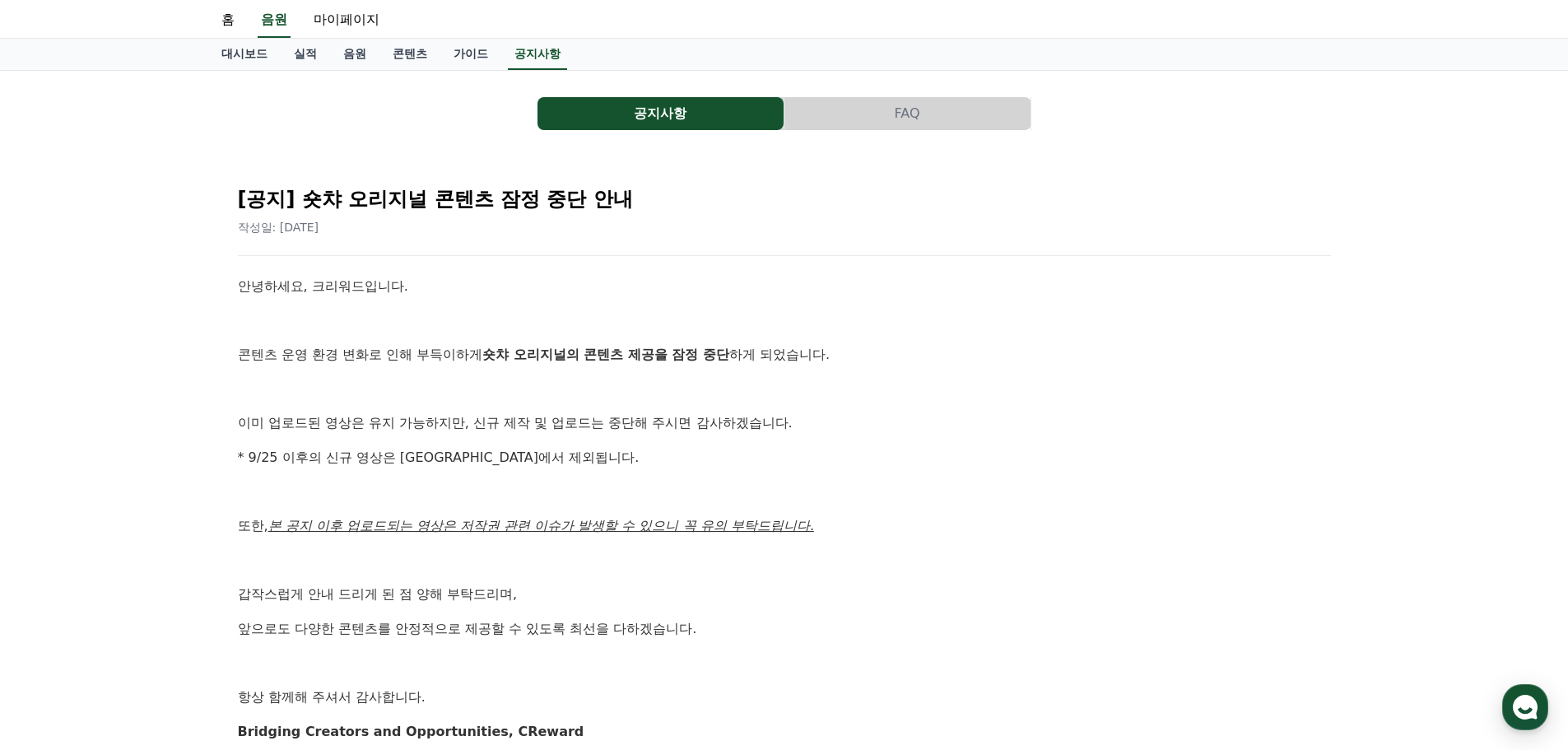
scroll to position [83, 0]
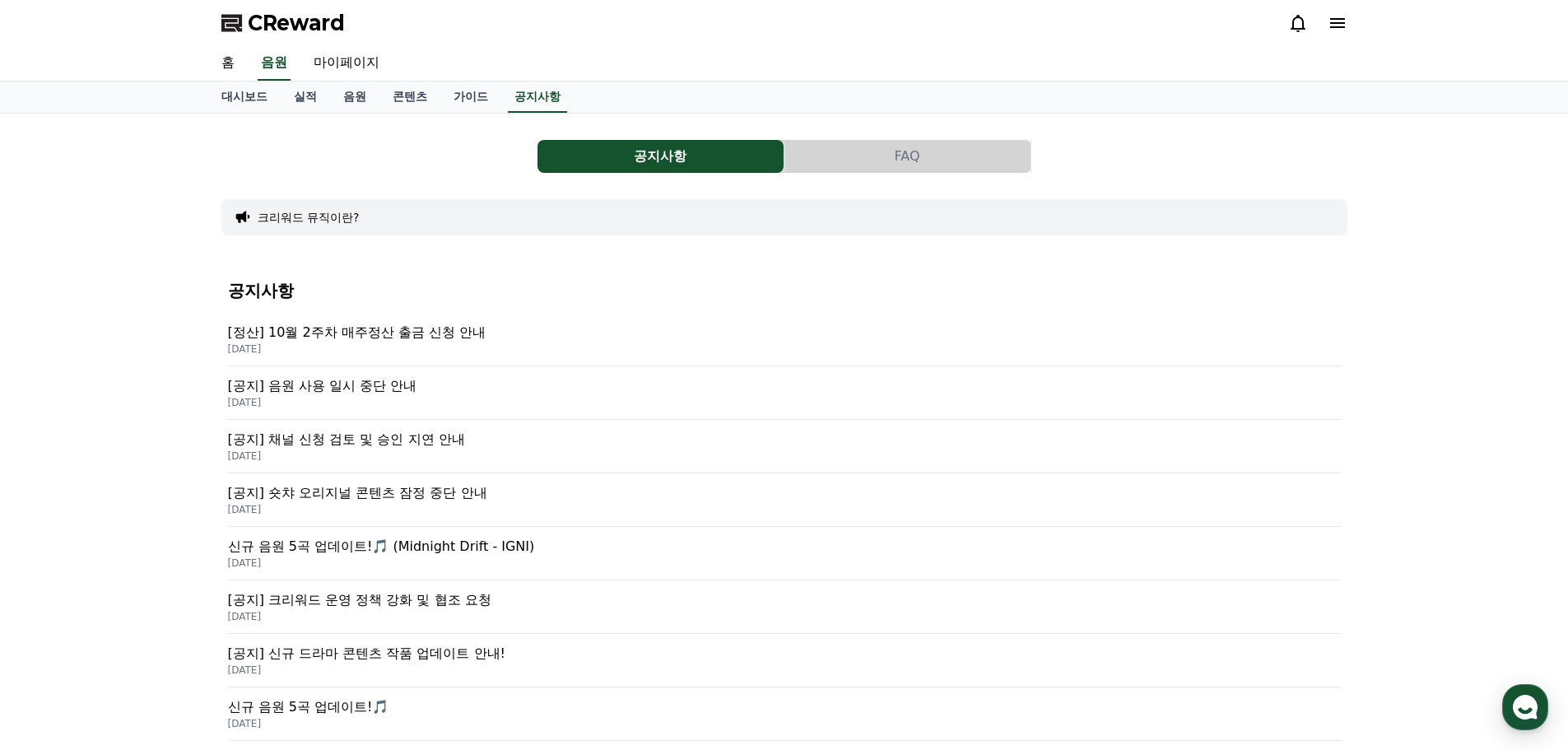
click at [417, 572] on div "신규 음원 5곡 업데이트!🎵 (Midnight Drift - IGNI) [DATE]" at bounding box center [784, 553] width 1113 height 53
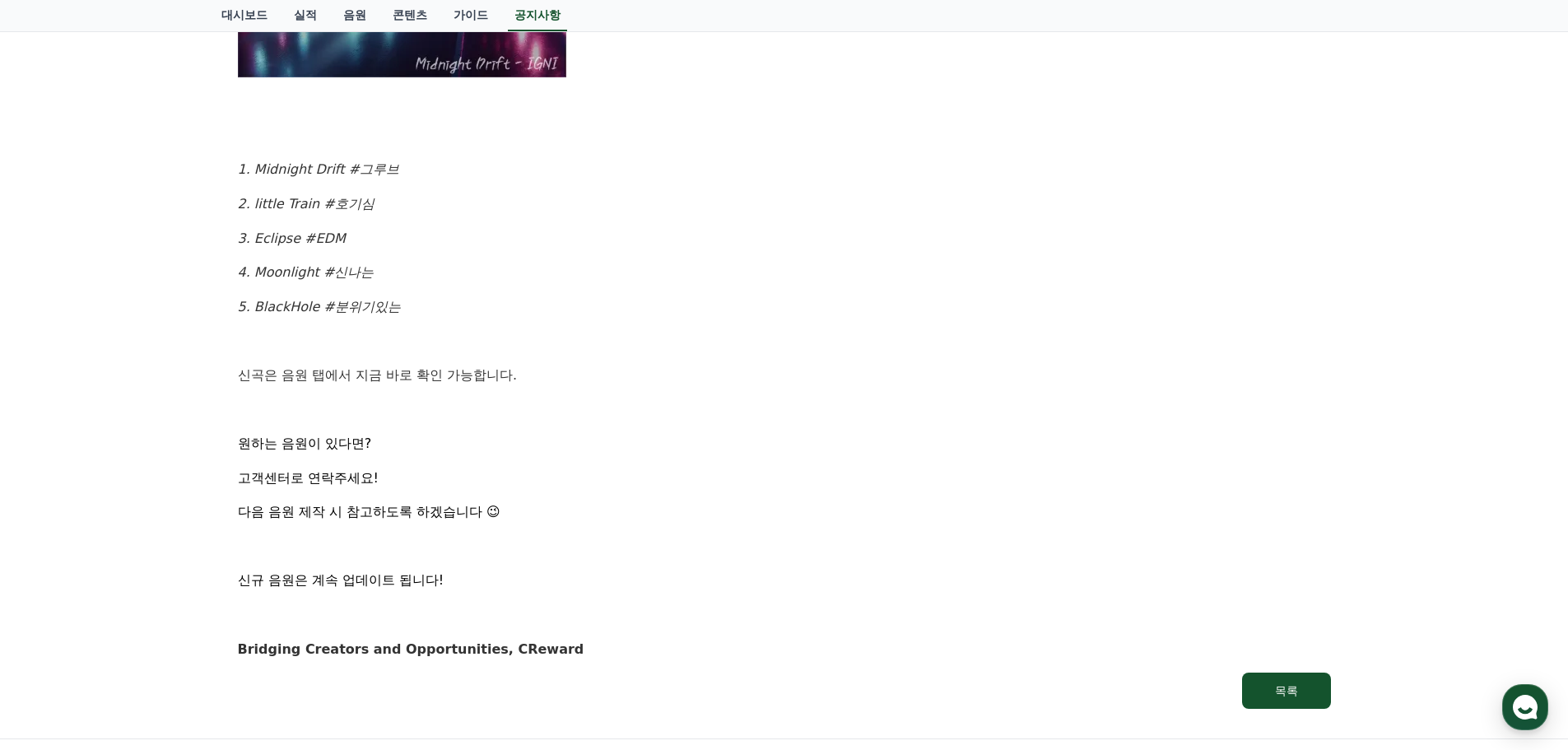
scroll to position [824, 0]
